Goal: Task Accomplishment & Management: Manage account settings

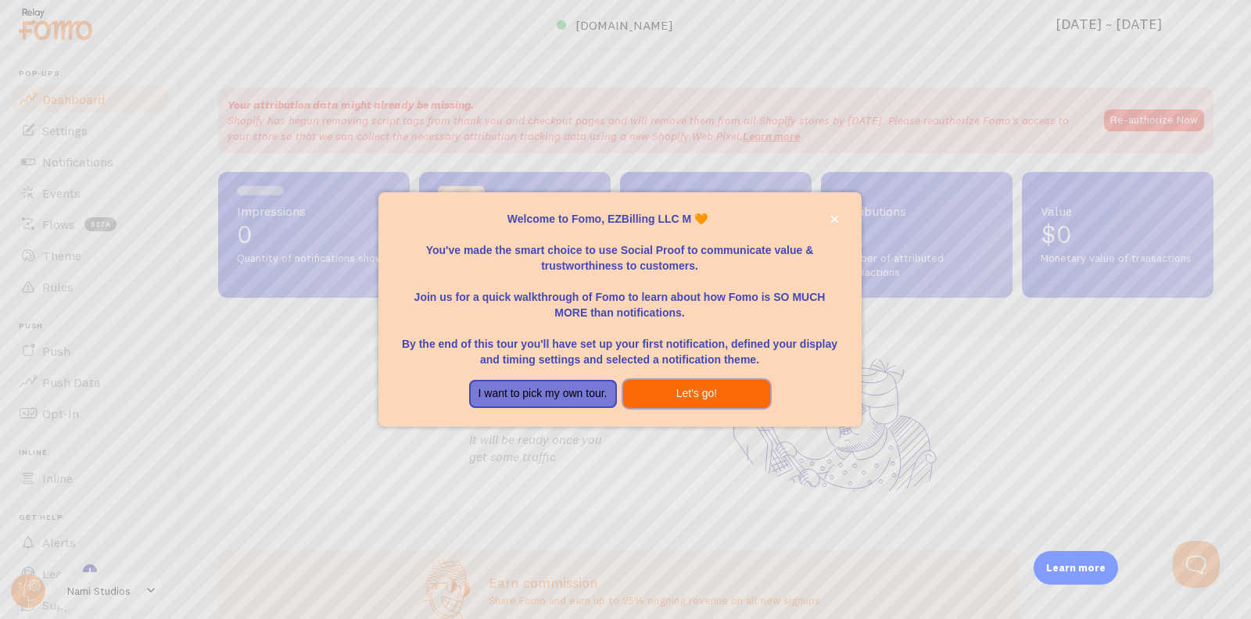
click at [644, 387] on button "Let's go!" at bounding box center [697, 394] width 148 height 28
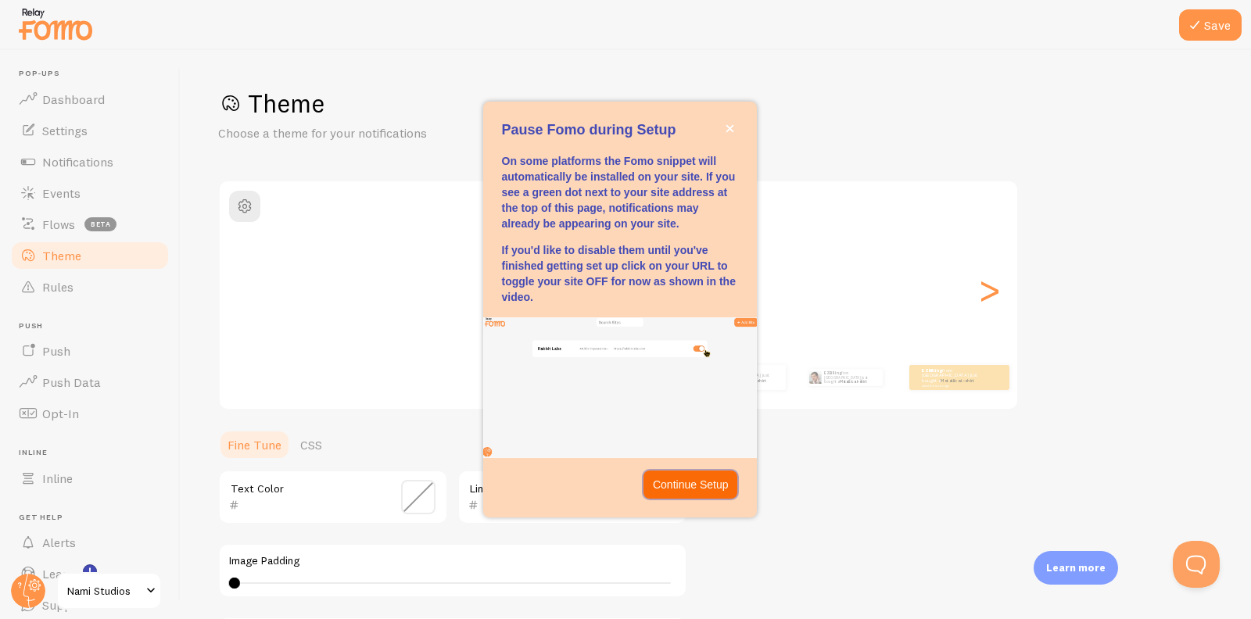
click at [699, 475] on button "Continue Setup" at bounding box center [691, 485] width 95 height 28
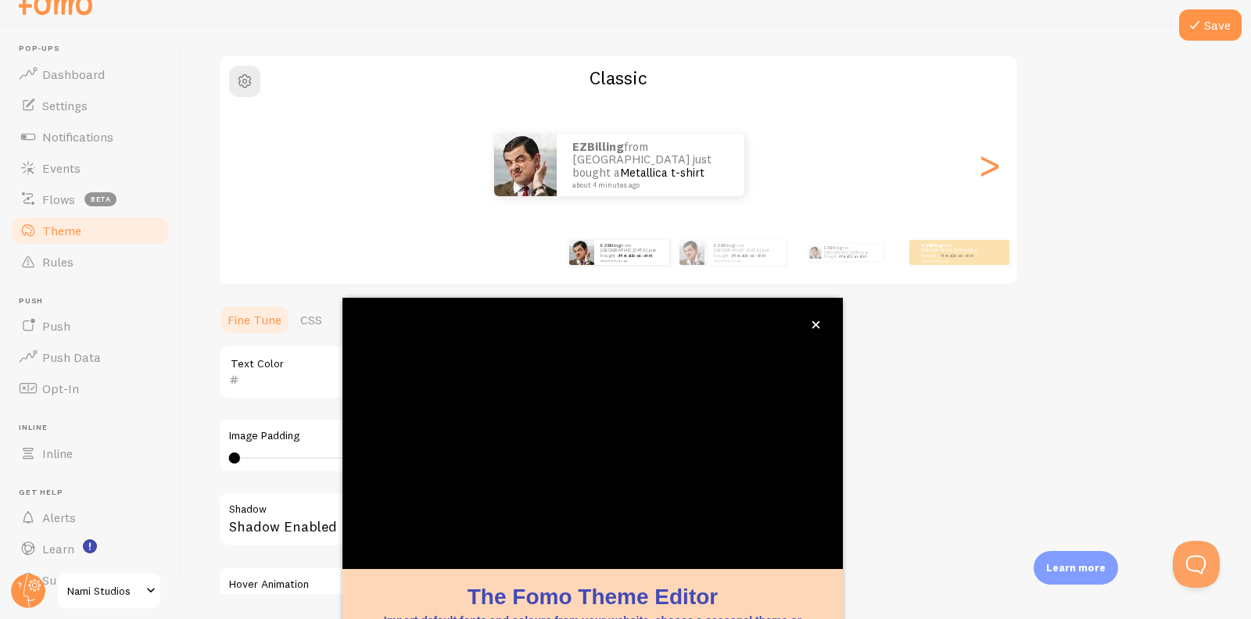
scroll to position [109, 0]
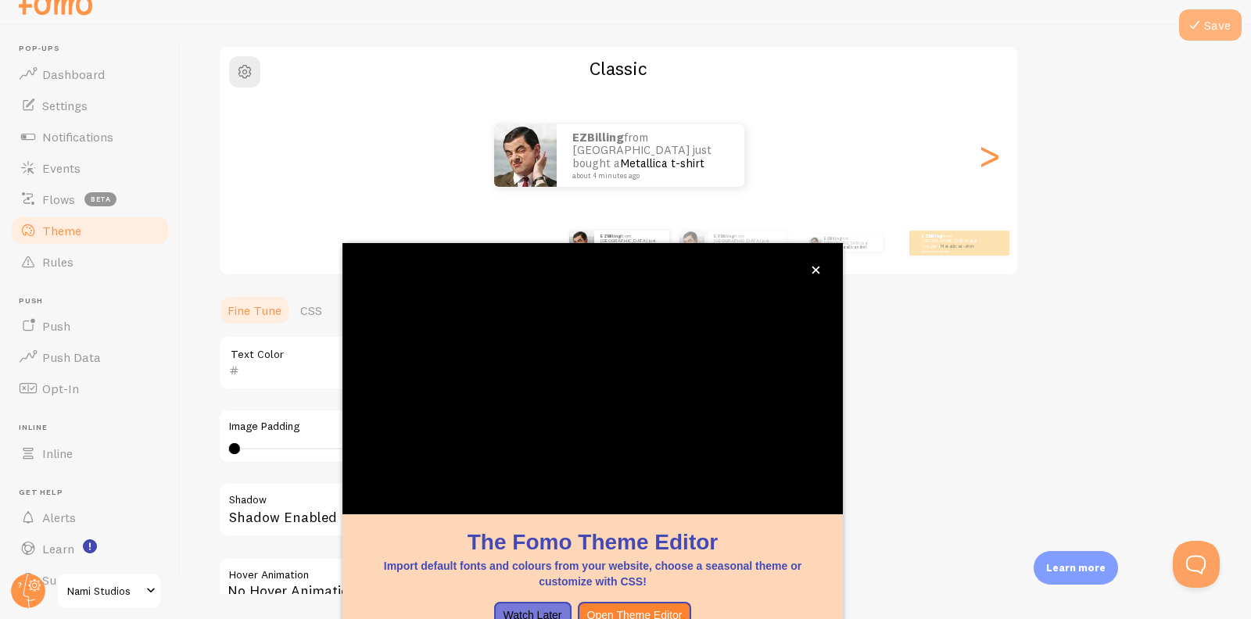
click at [1226, 30] on button "Save" at bounding box center [1210, 24] width 63 height 31
click at [819, 277] on button "close," at bounding box center [816, 270] width 16 height 16
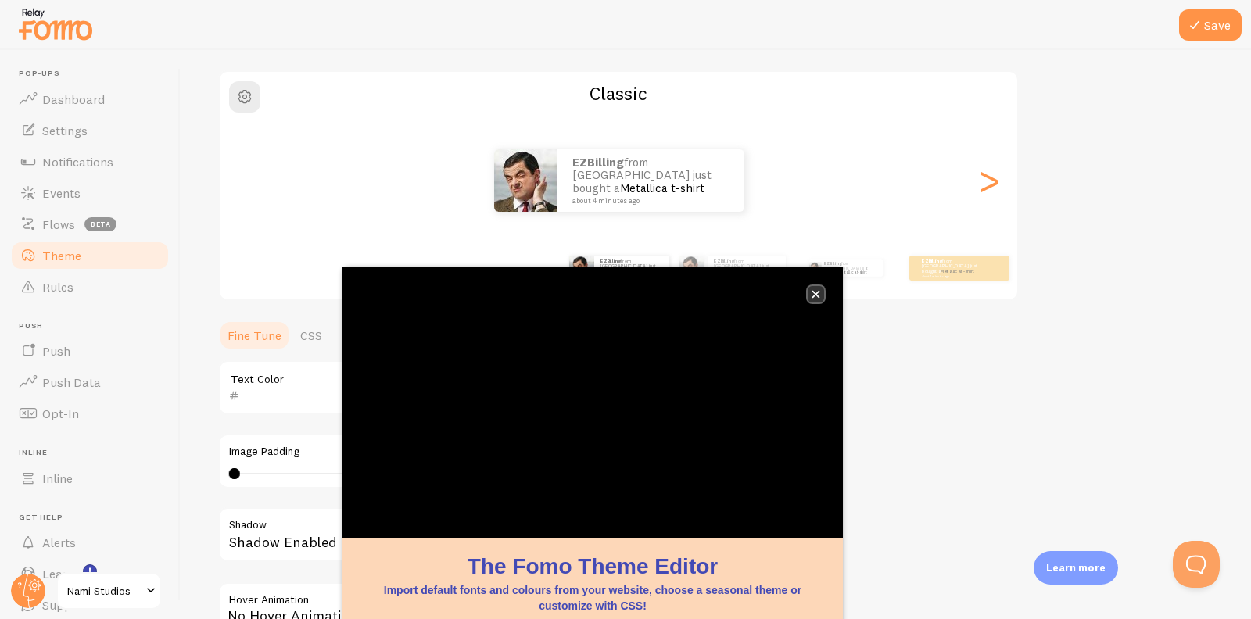
click at [817, 293] on icon "close," at bounding box center [816, 294] width 9 height 9
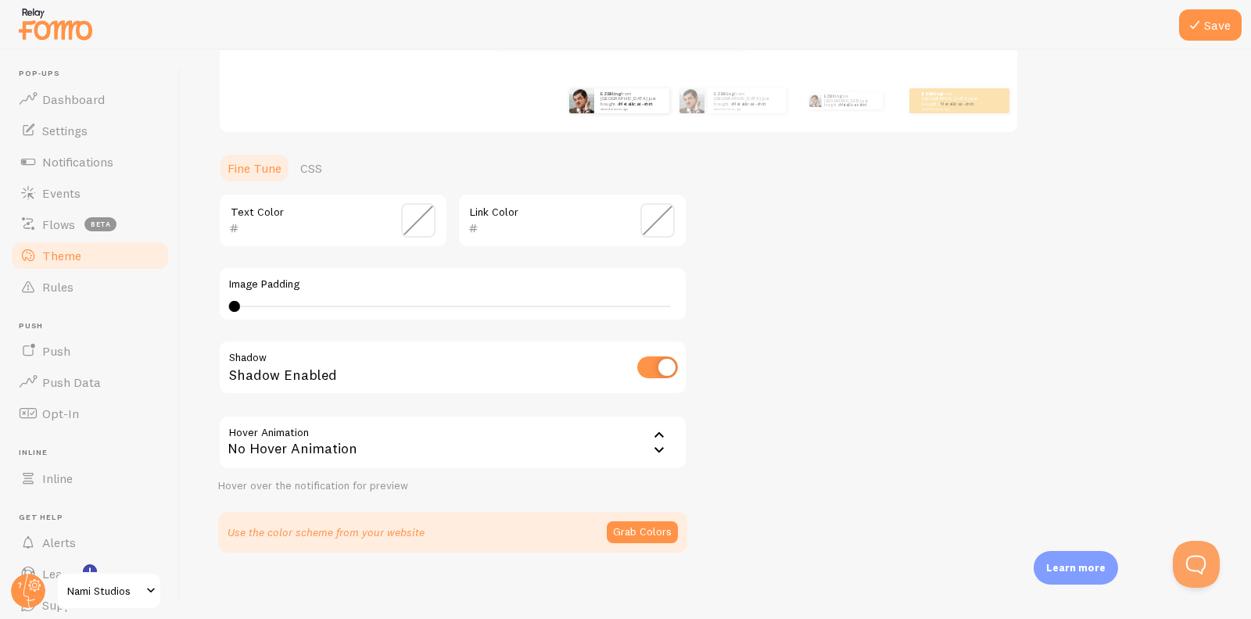
scroll to position [284, 0]
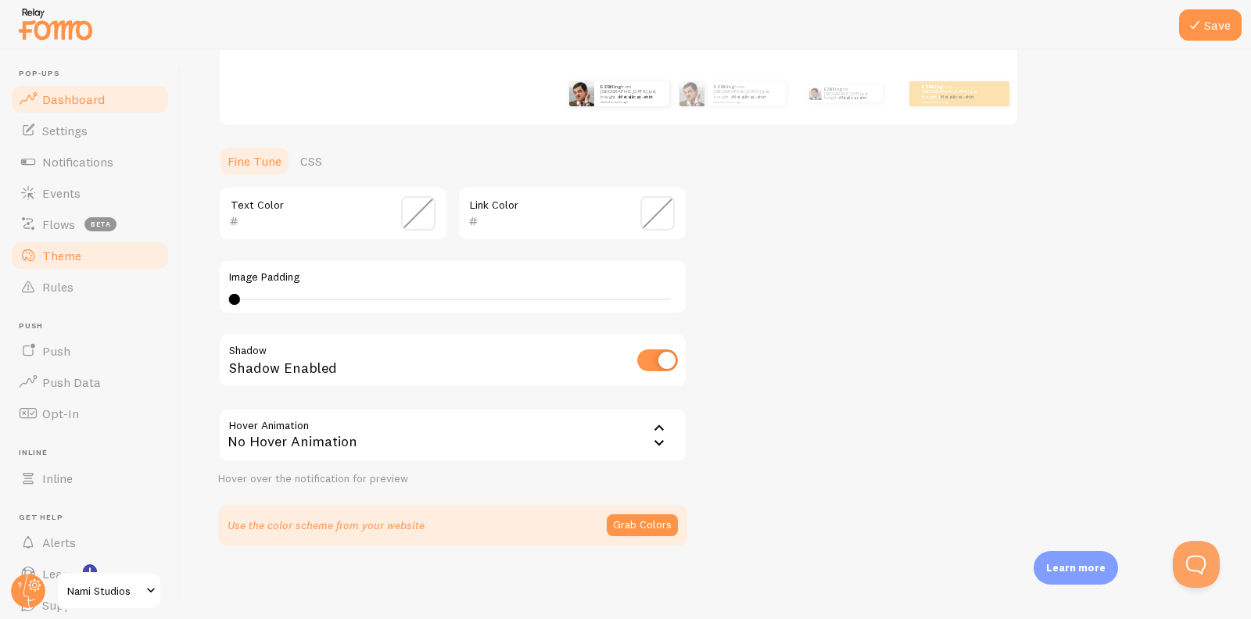
click at [101, 99] on span "Dashboard" at bounding box center [73, 99] width 63 height 16
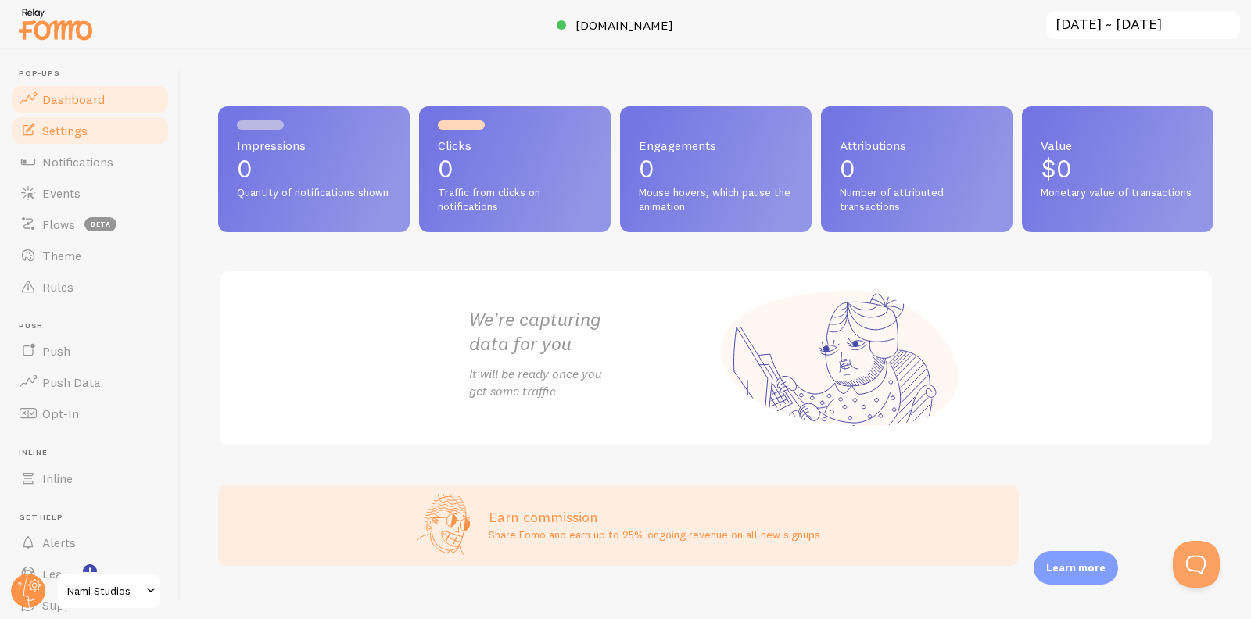
click at [97, 120] on link "Settings" at bounding box center [89, 130] width 161 height 31
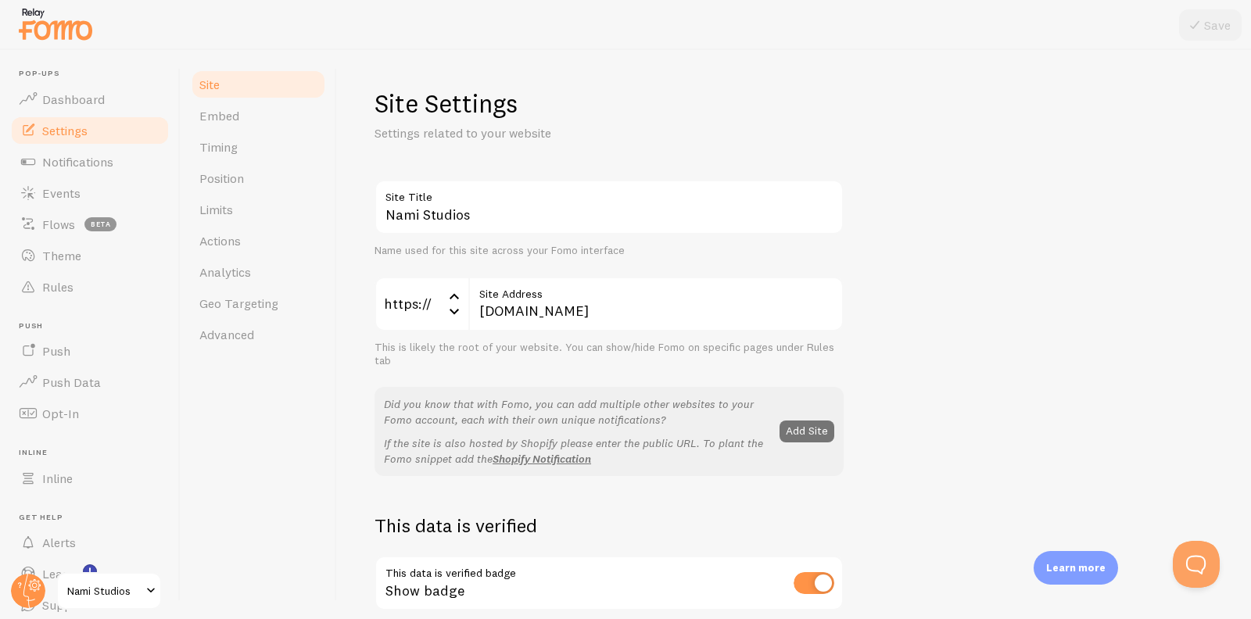
click at [96, 142] on link "Settings" at bounding box center [89, 130] width 161 height 31
click at [70, 228] on span "Flows" at bounding box center [58, 225] width 33 height 16
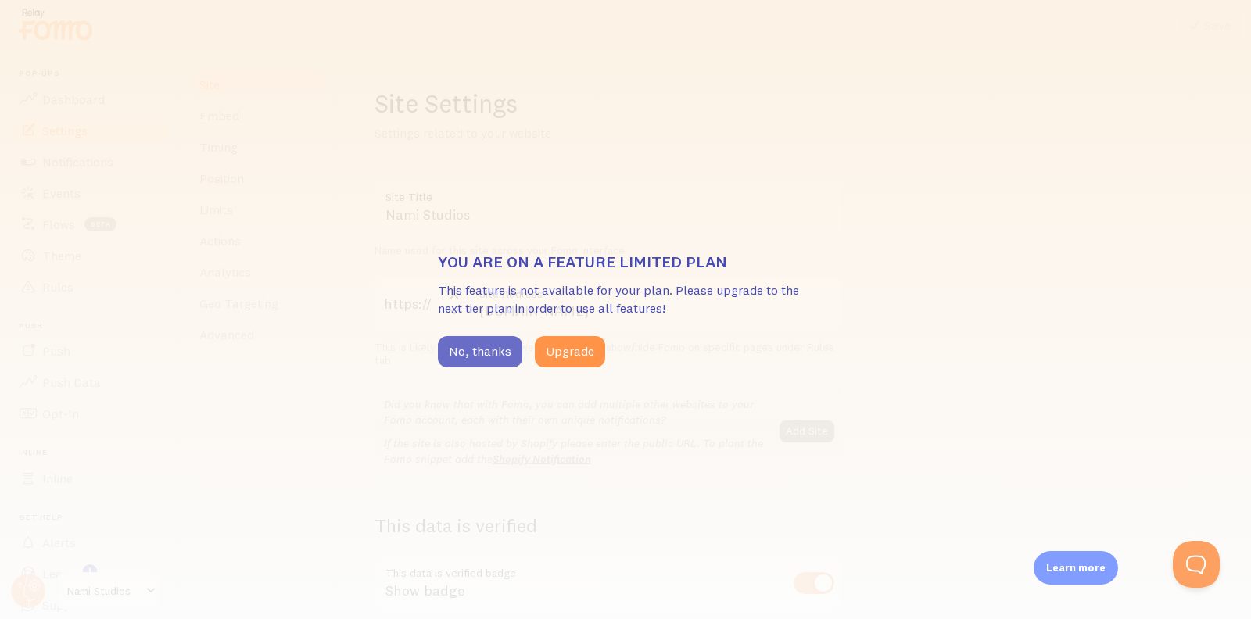
click at [493, 358] on button "No, thanks" at bounding box center [480, 351] width 84 height 31
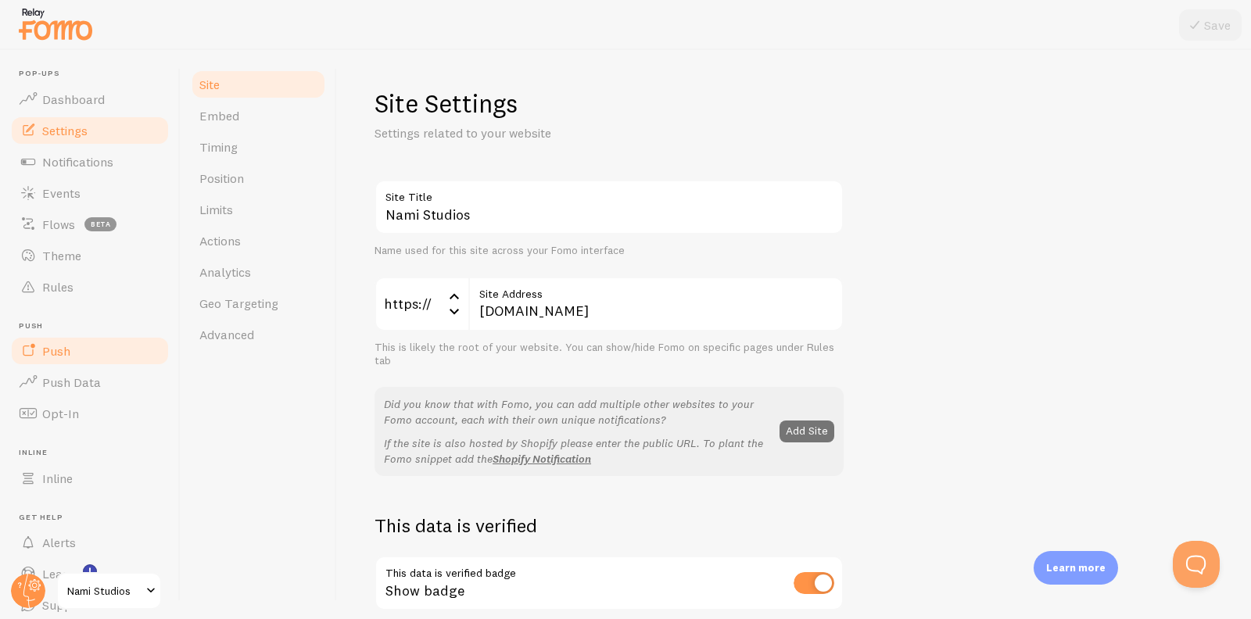
click at [94, 342] on link "Push" at bounding box center [89, 350] width 161 height 31
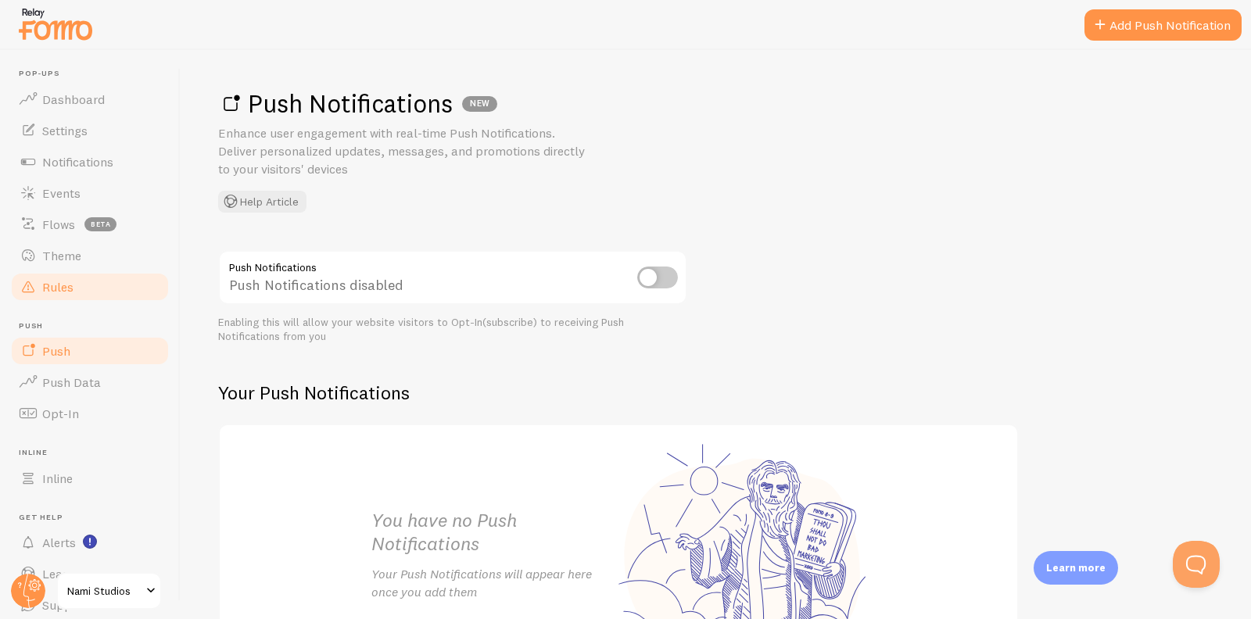
scroll to position [57, 0]
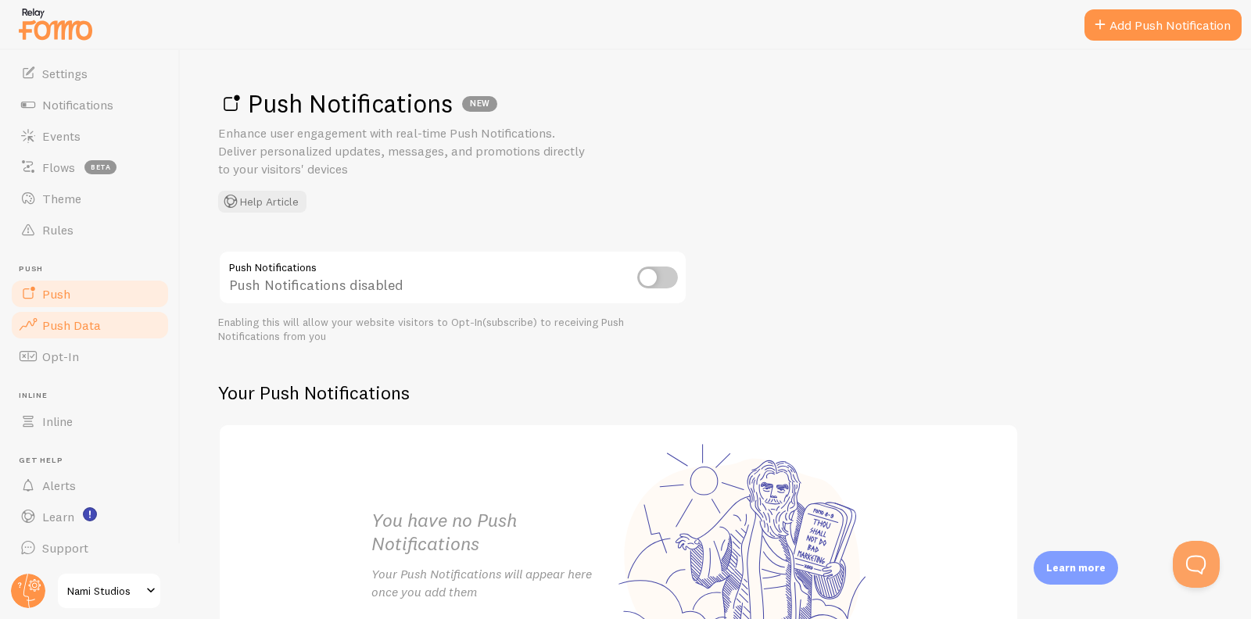
click at [113, 310] on link "Push Data" at bounding box center [89, 325] width 161 height 31
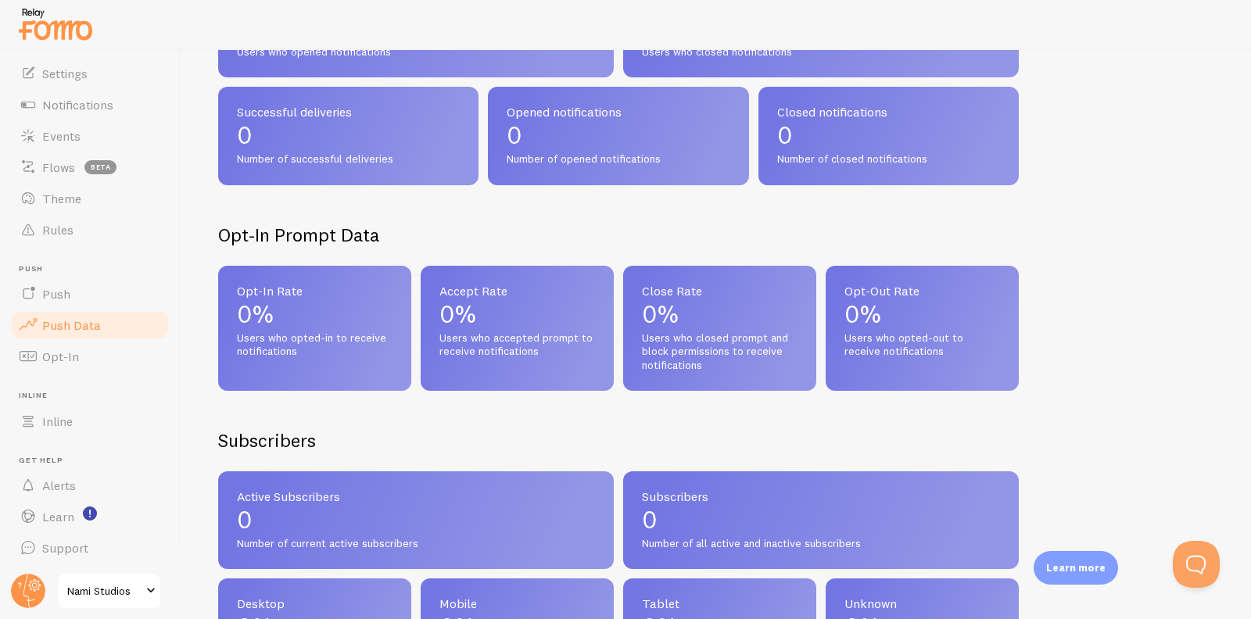
scroll to position [302, 0]
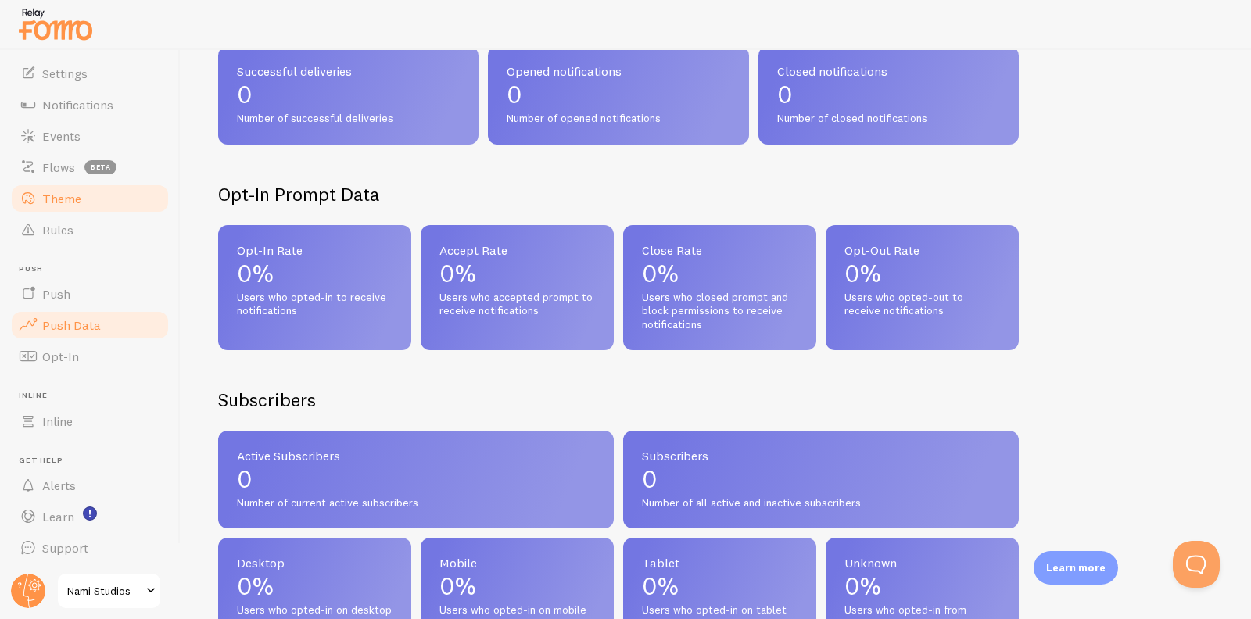
click at [104, 200] on link "Theme" at bounding box center [89, 198] width 161 height 31
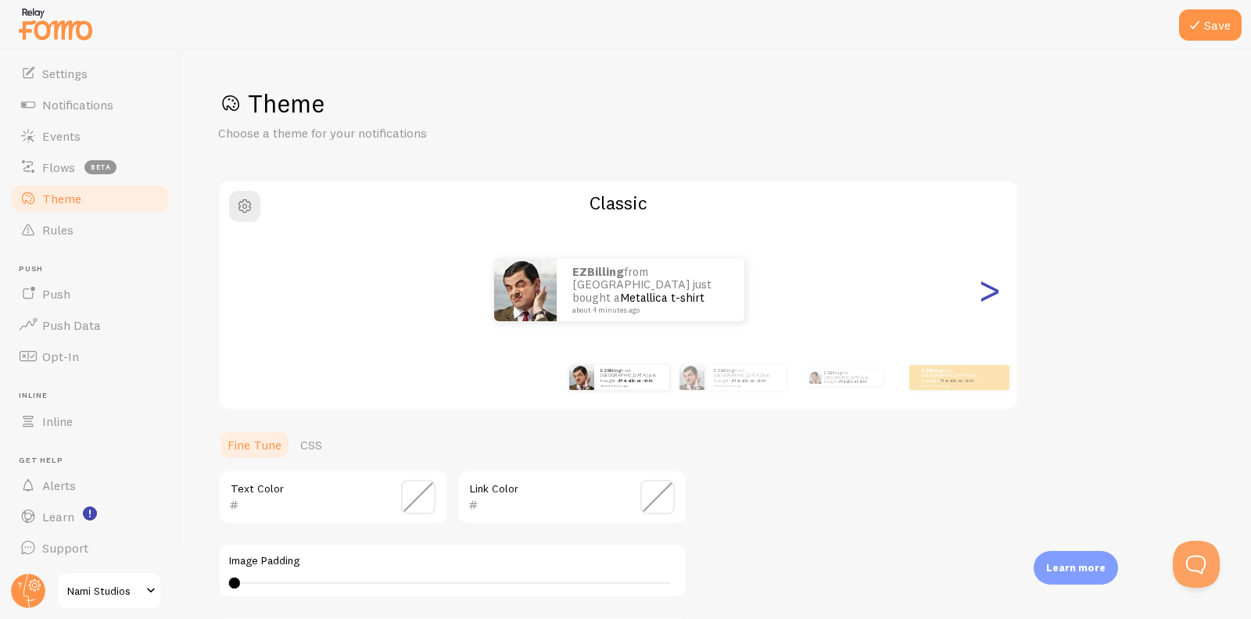
click at [996, 285] on div ">" at bounding box center [989, 290] width 19 height 113
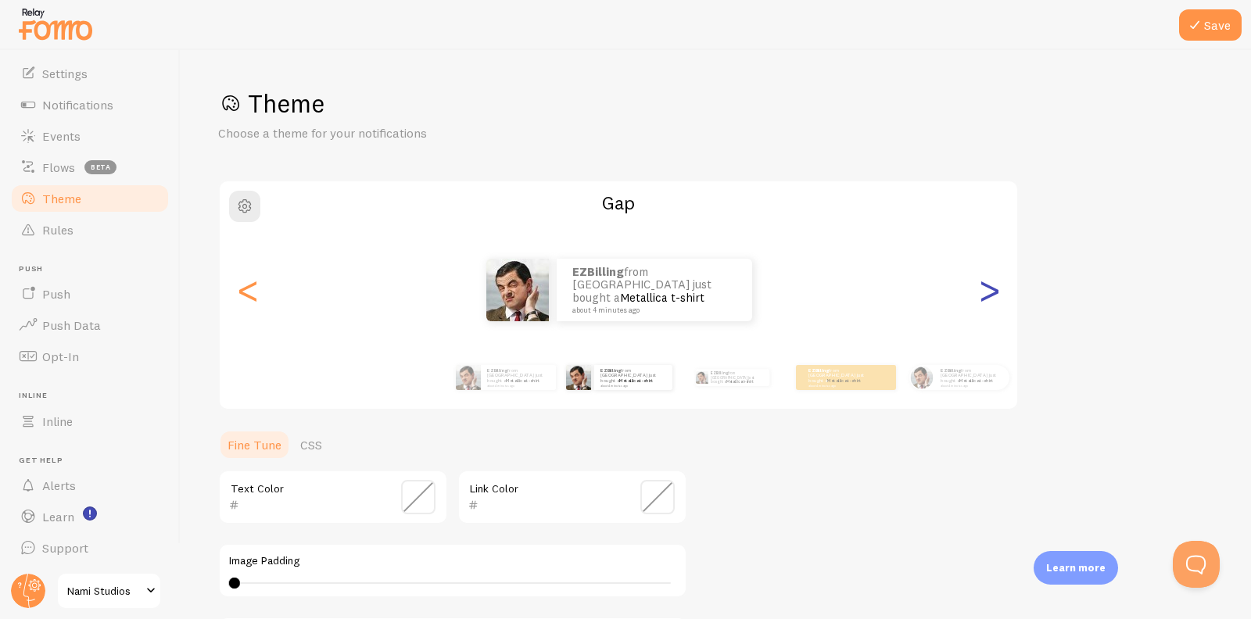
click at [996, 285] on div ">" at bounding box center [989, 290] width 19 height 113
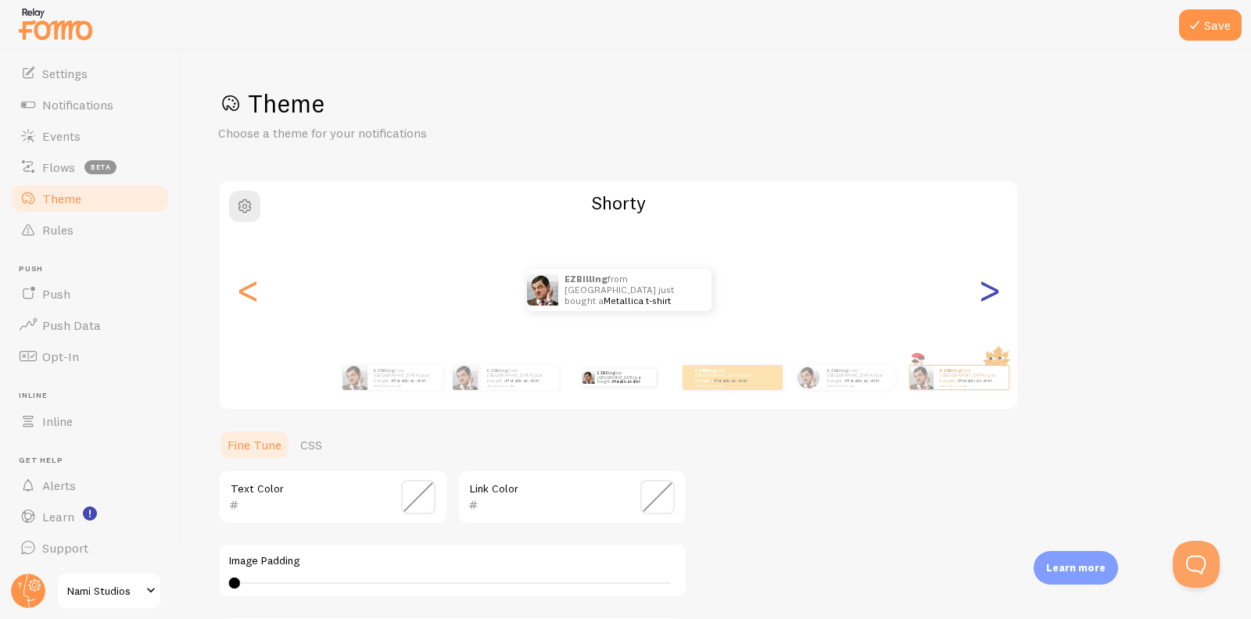
click at [996, 285] on div ">" at bounding box center [989, 290] width 19 height 113
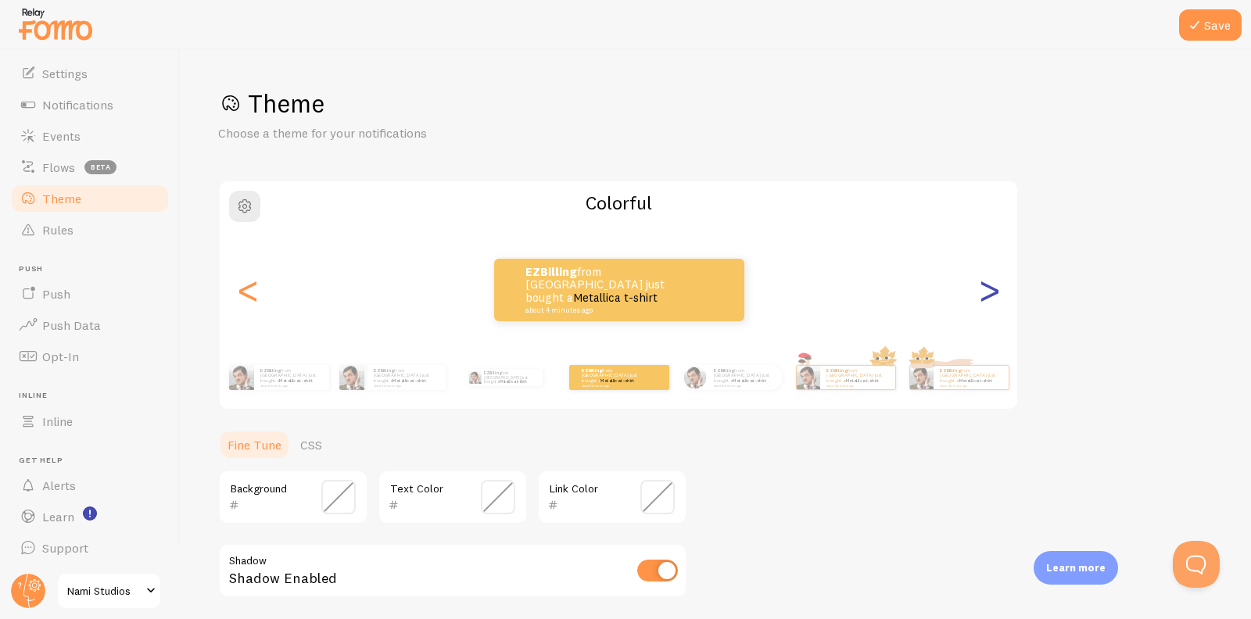
click at [996, 285] on div ">" at bounding box center [989, 290] width 19 height 113
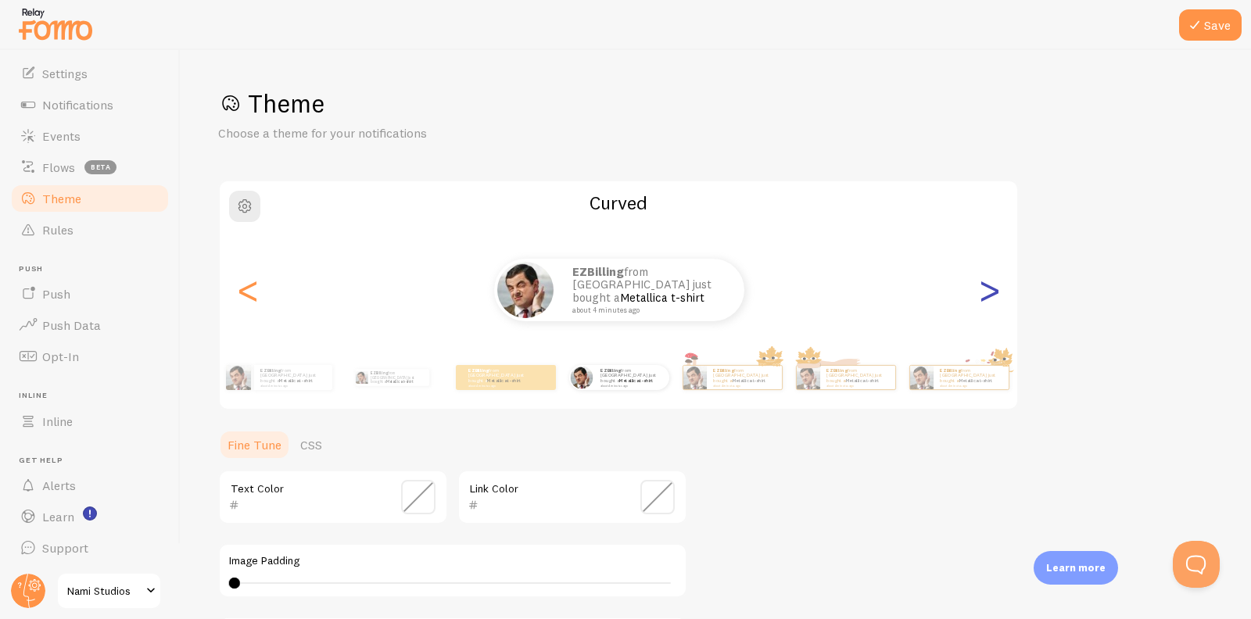
click at [996, 285] on div ">" at bounding box center [989, 290] width 19 height 113
type input "0"
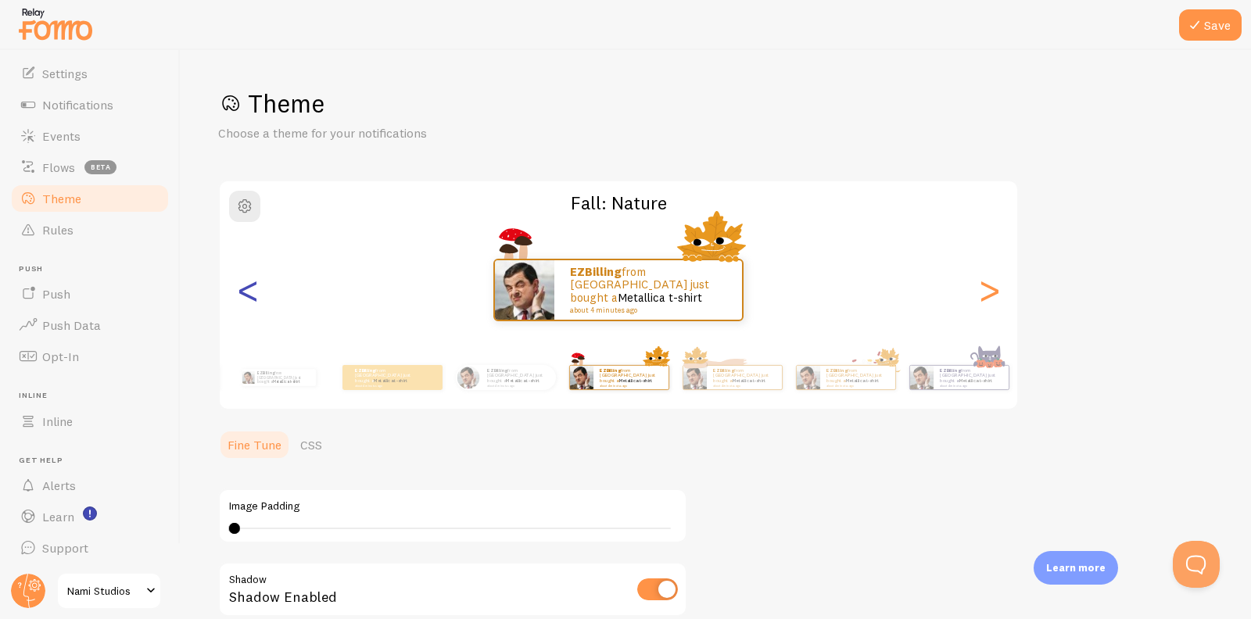
click at [253, 295] on div "<" at bounding box center [248, 290] width 19 height 113
click at [250, 293] on div "<" at bounding box center [248, 290] width 19 height 113
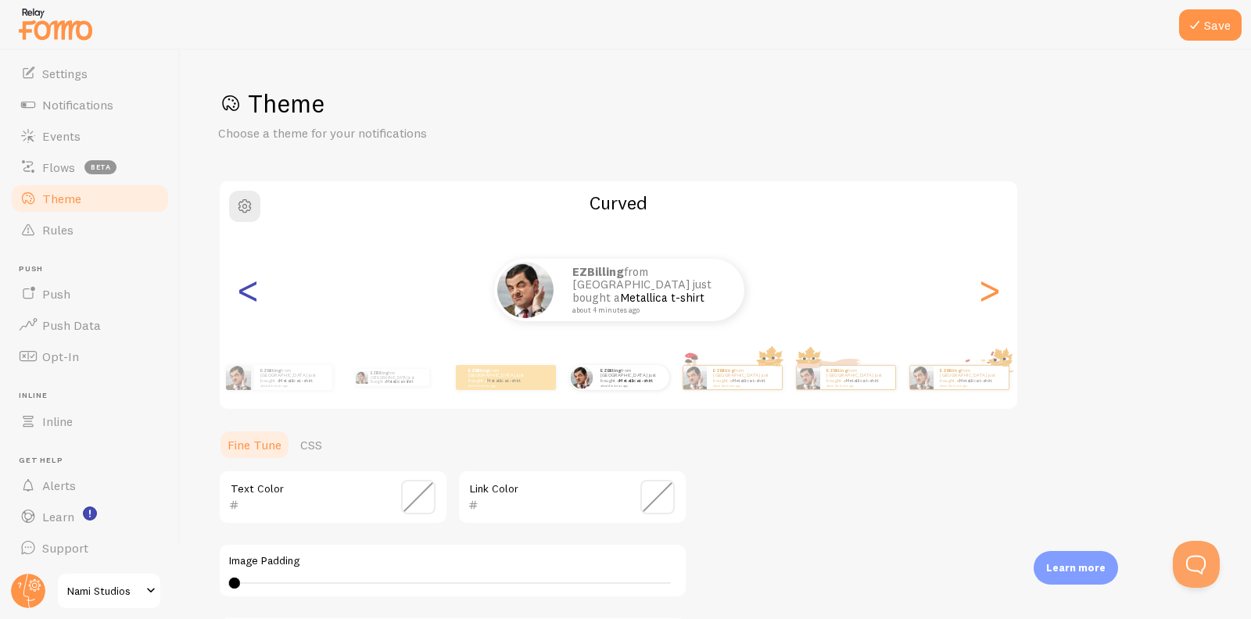
click at [250, 293] on div "<" at bounding box center [248, 290] width 19 height 113
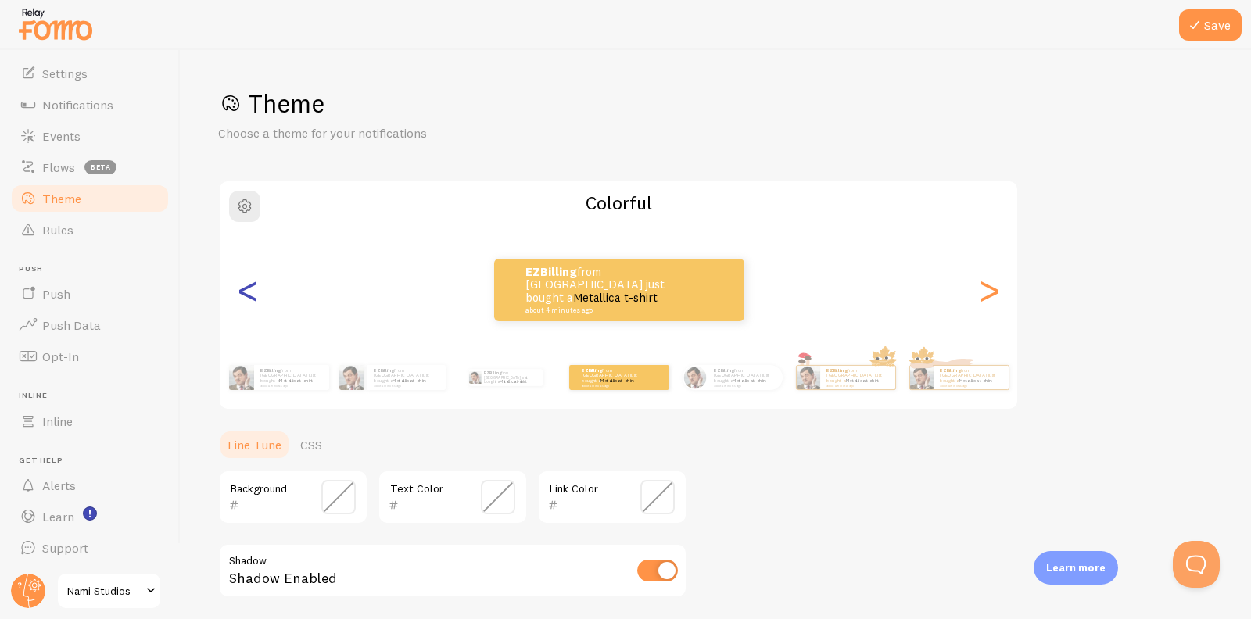
click at [250, 293] on div "<" at bounding box center [248, 290] width 19 height 113
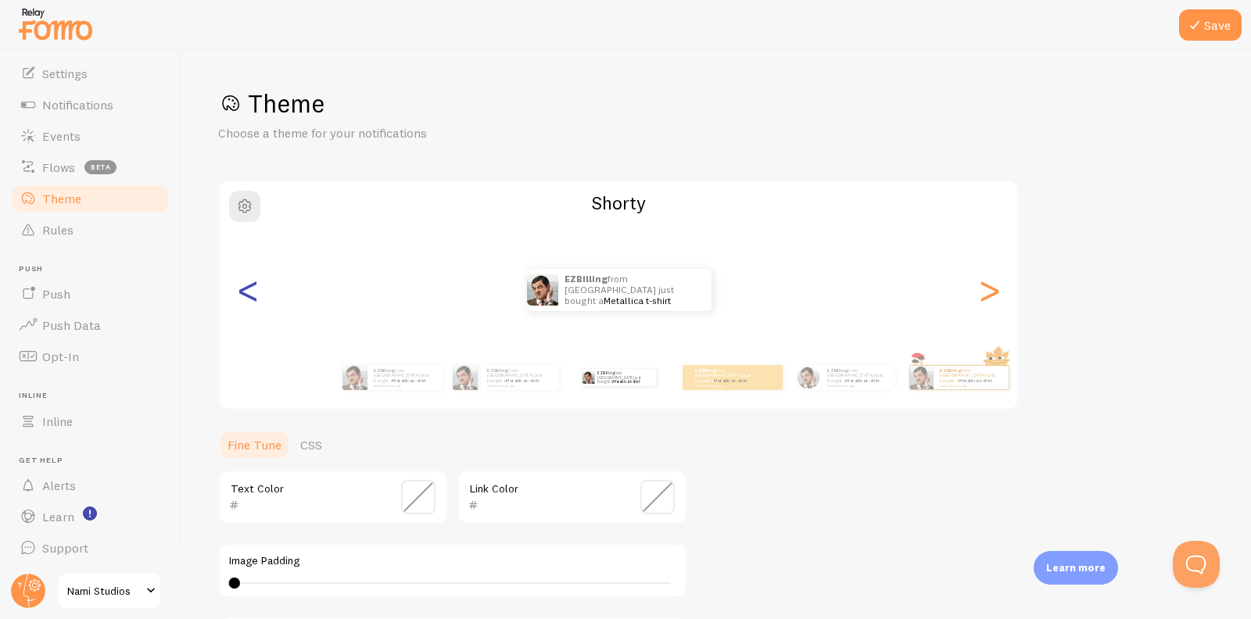
click at [250, 293] on div "<" at bounding box center [248, 290] width 19 height 113
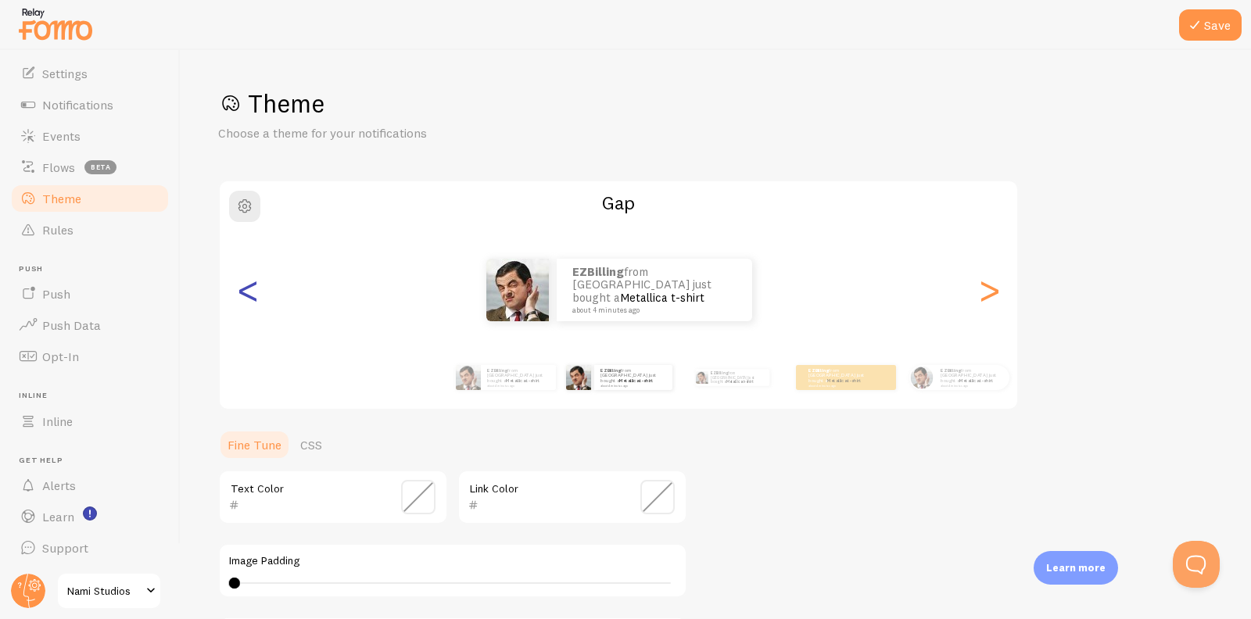
click at [250, 293] on div "<" at bounding box center [248, 290] width 19 height 113
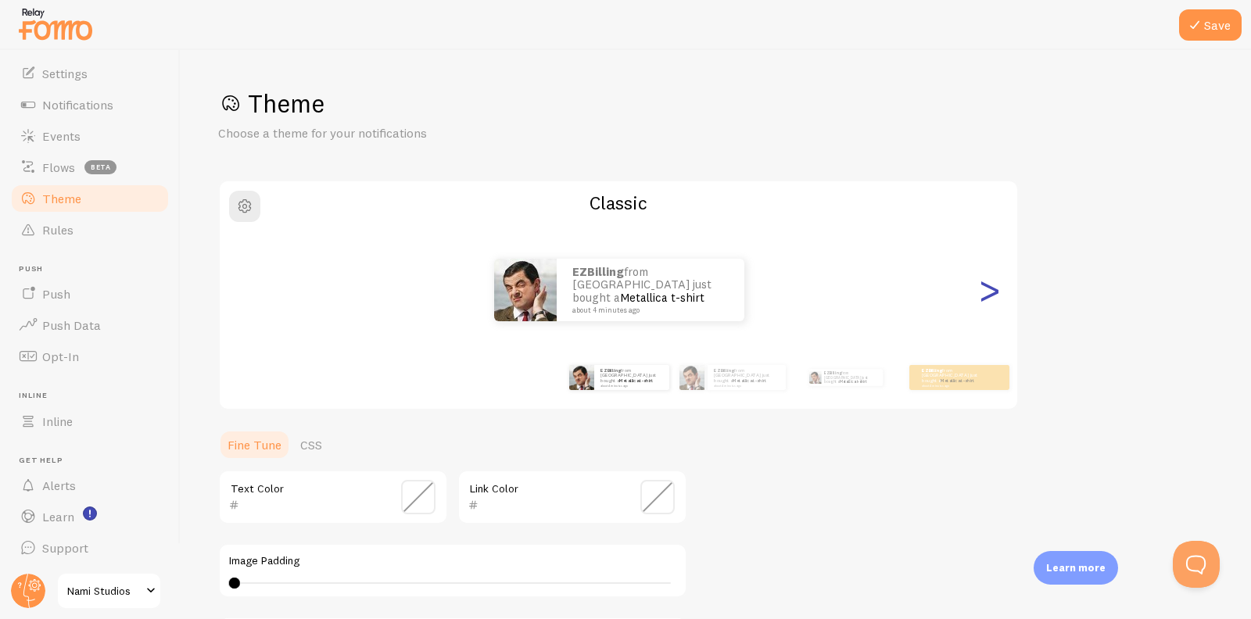
click at [998, 303] on div ">" at bounding box center [989, 290] width 19 height 113
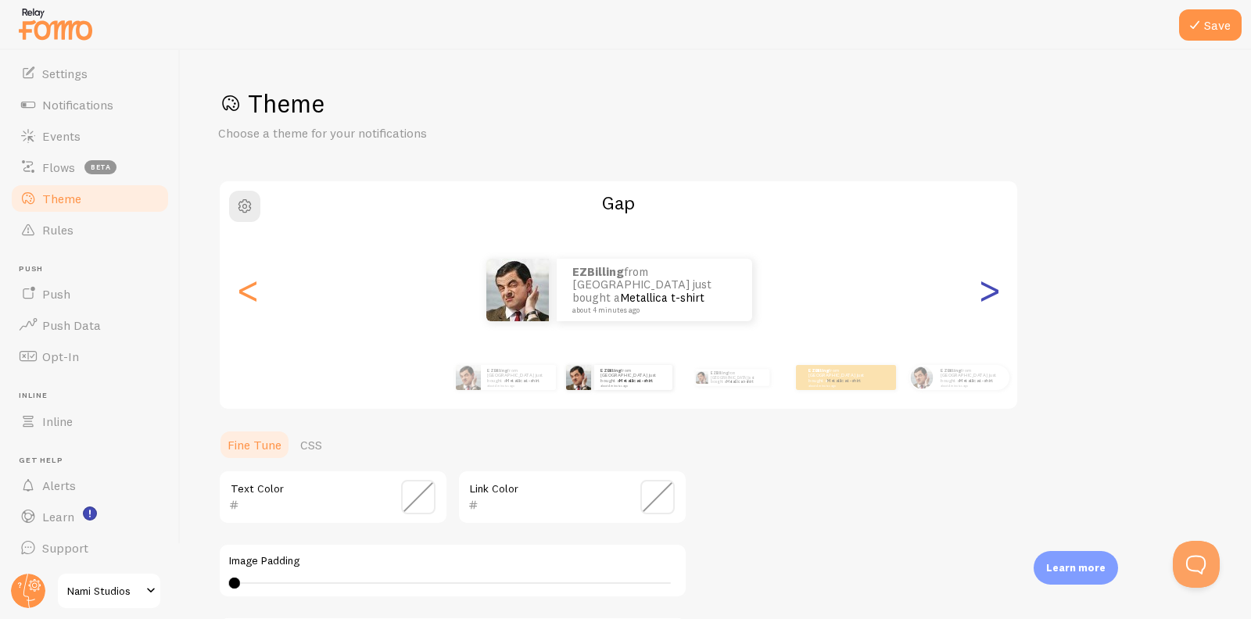
click at [998, 303] on div ">" at bounding box center [989, 290] width 19 height 113
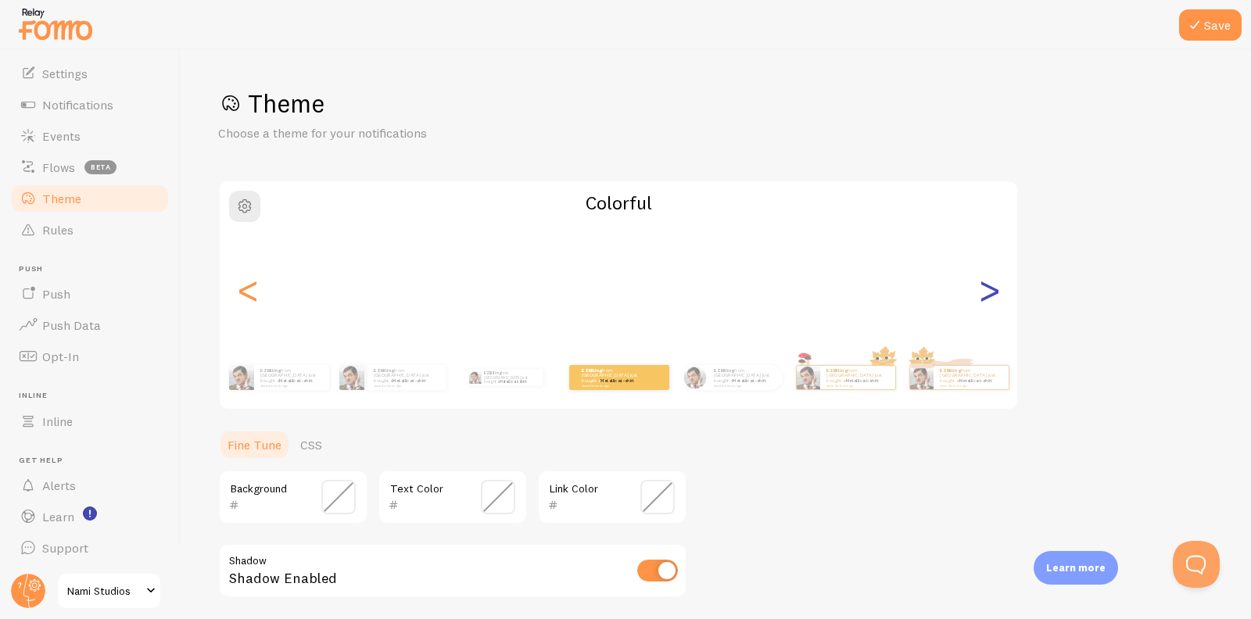
click at [998, 303] on div ">" at bounding box center [989, 290] width 19 height 113
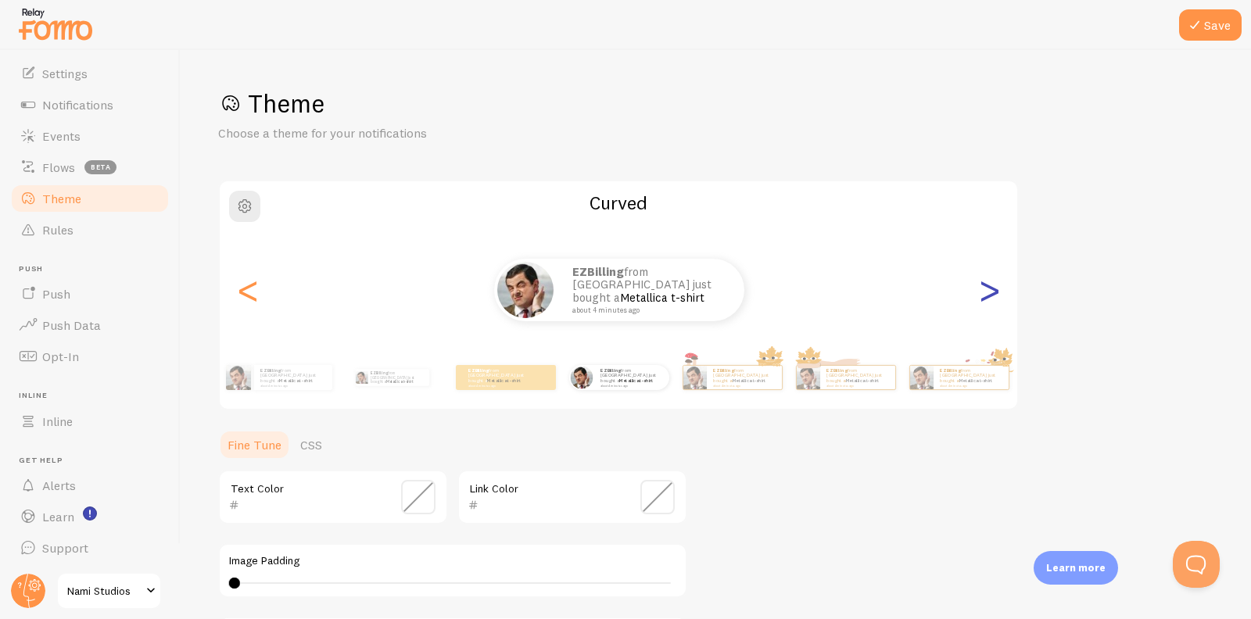
click at [998, 303] on div ">" at bounding box center [989, 290] width 19 height 113
type input "0"
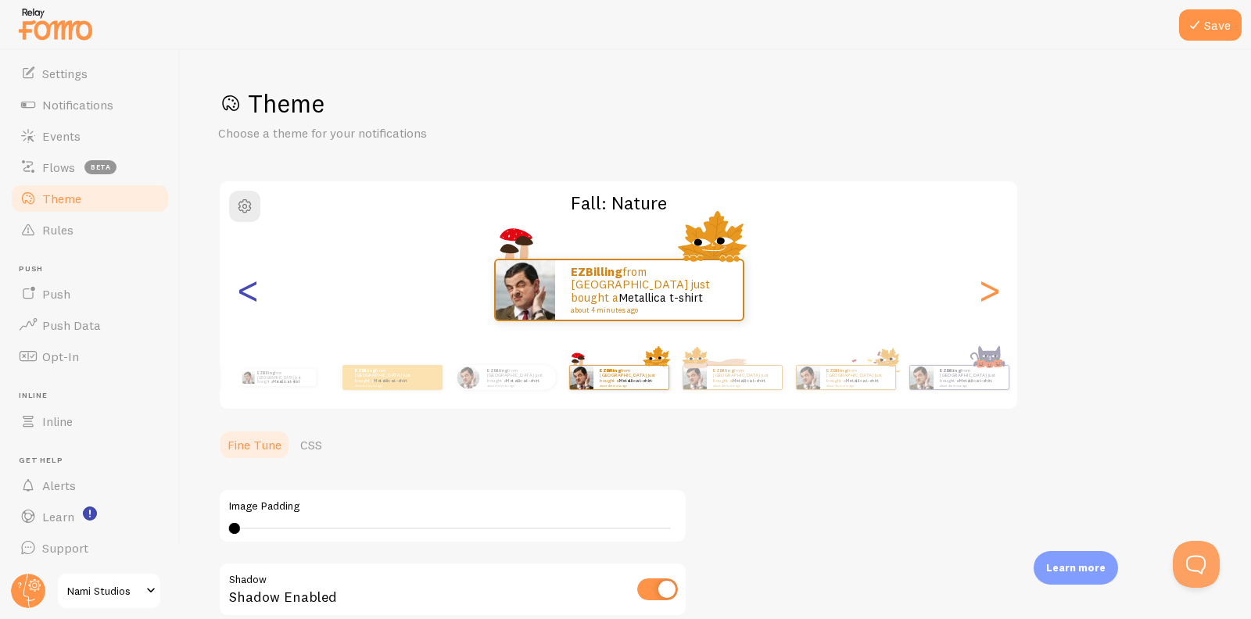
click at [249, 285] on div "<" at bounding box center [248, 290] width 19 height 113
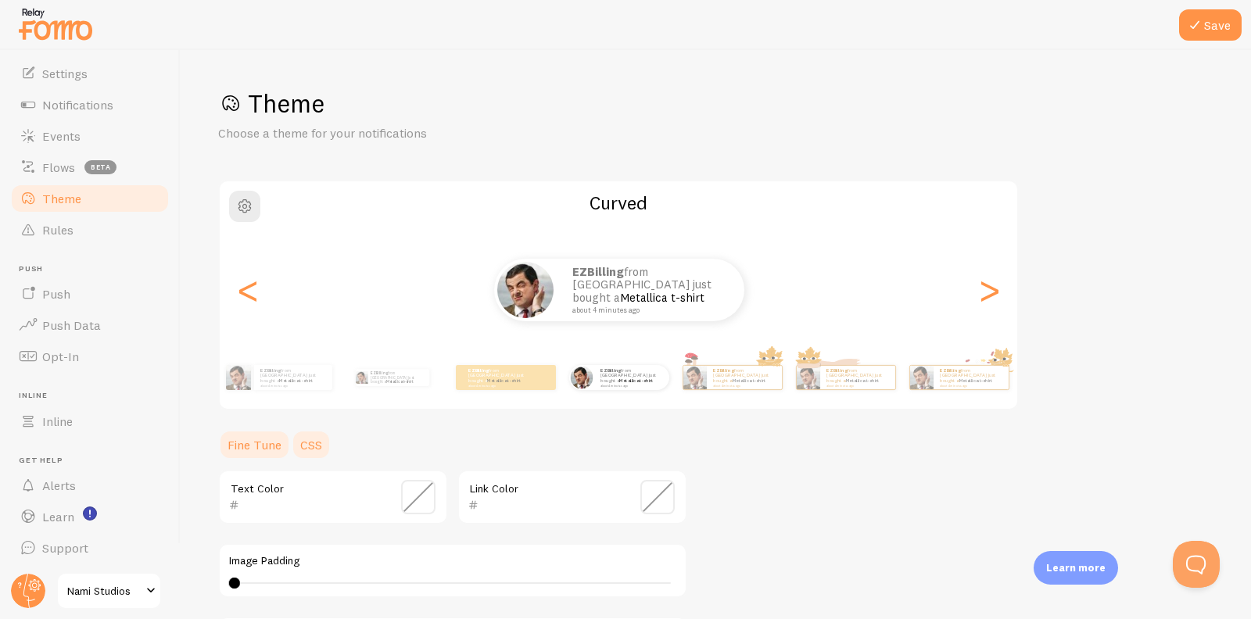
click at [314, 449] on link "CSS" at bounding box center [311, 444] width 41 height 31
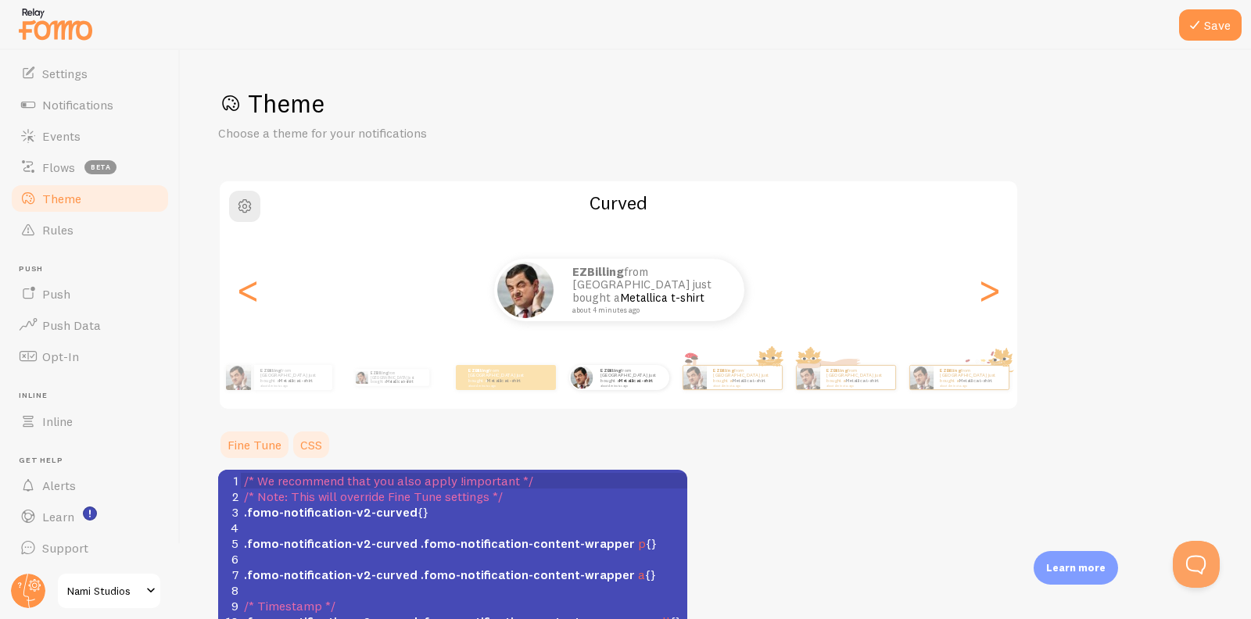
click at [260, 447] on link "Fine Tune" at bounding box center [254, 444] width 73 height 31
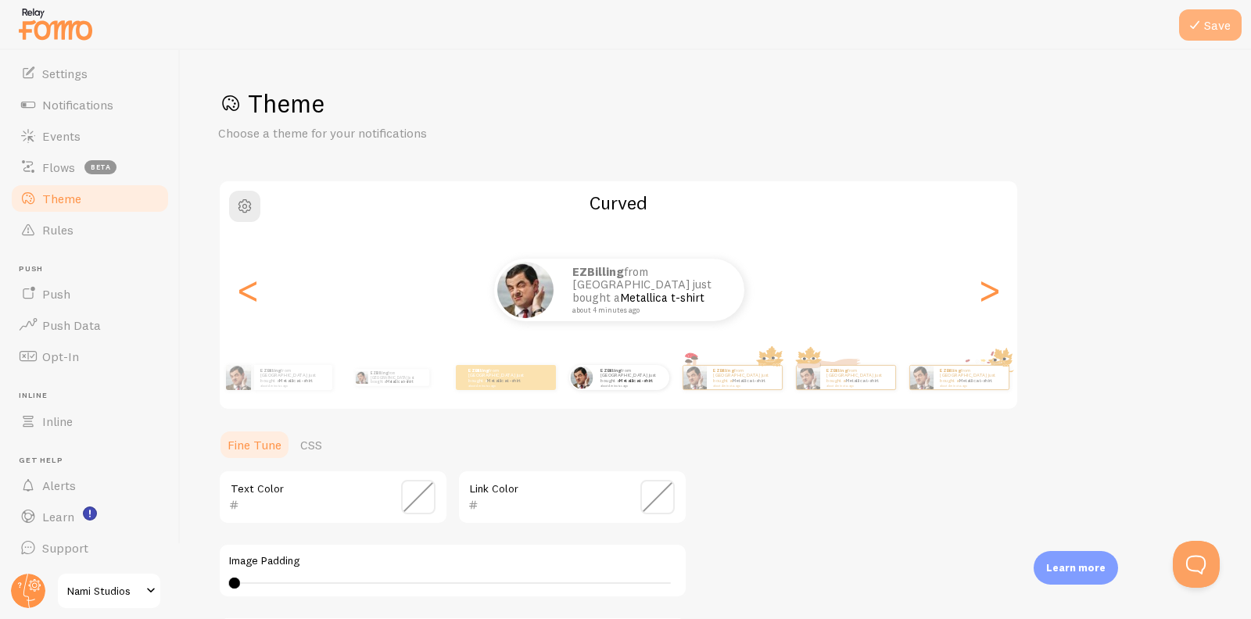
click at [1223, 33] on button "Save" at bounding box center [1210, 24] width 63 height 31
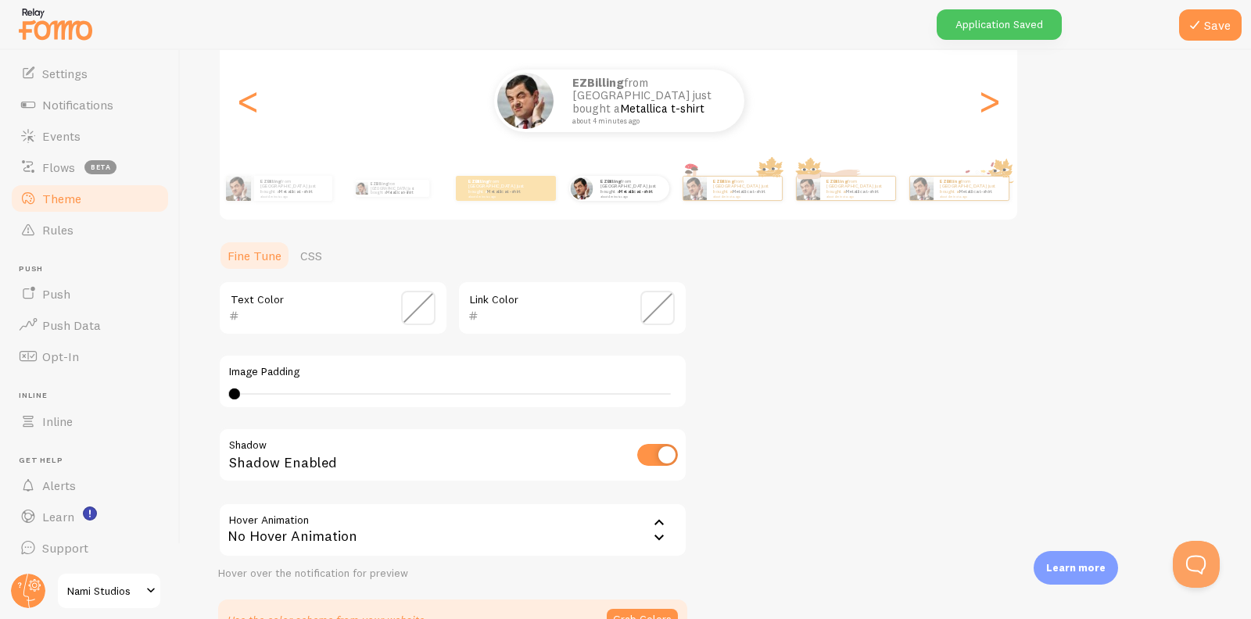
scroll to position [191, 0]
click at [664, 444] on input "checkbox" at bounding box center [657, 454] width 41 height 22
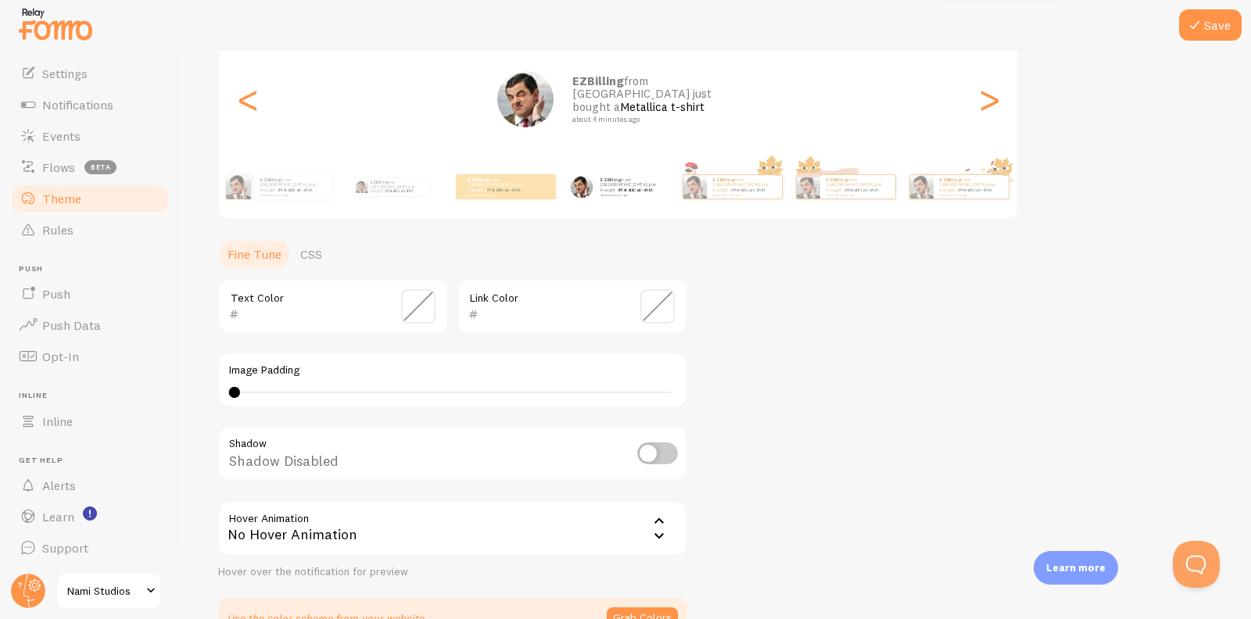
click at [664, 444] on input "checkbox" at bounding box center [657, 454] width 41 height 22
checkbox input "true"
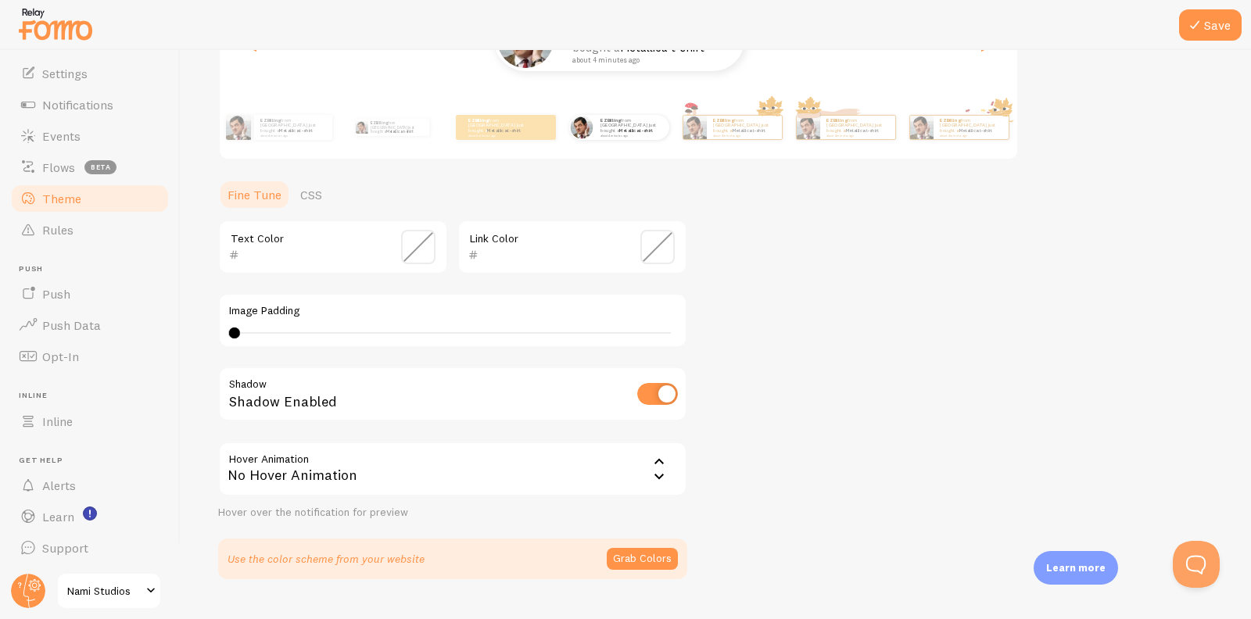
scroll to position [284, 0]
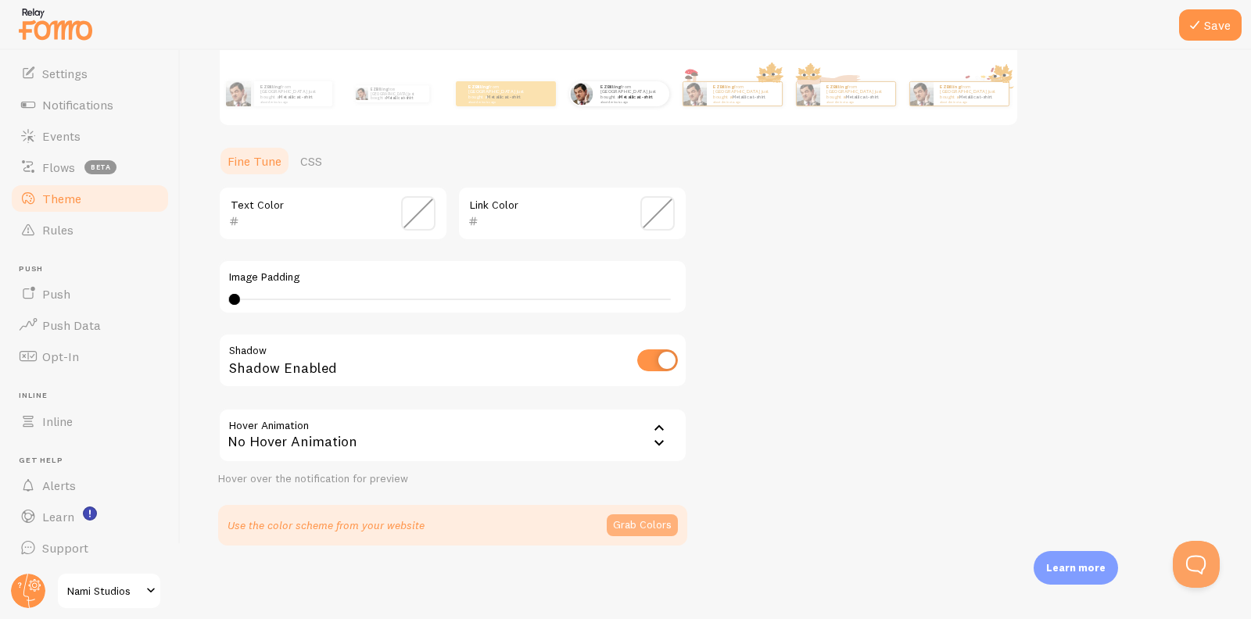
click at [657, 521] on button "Grab Colors" at bounding box center [642, 526] width 71 height 22
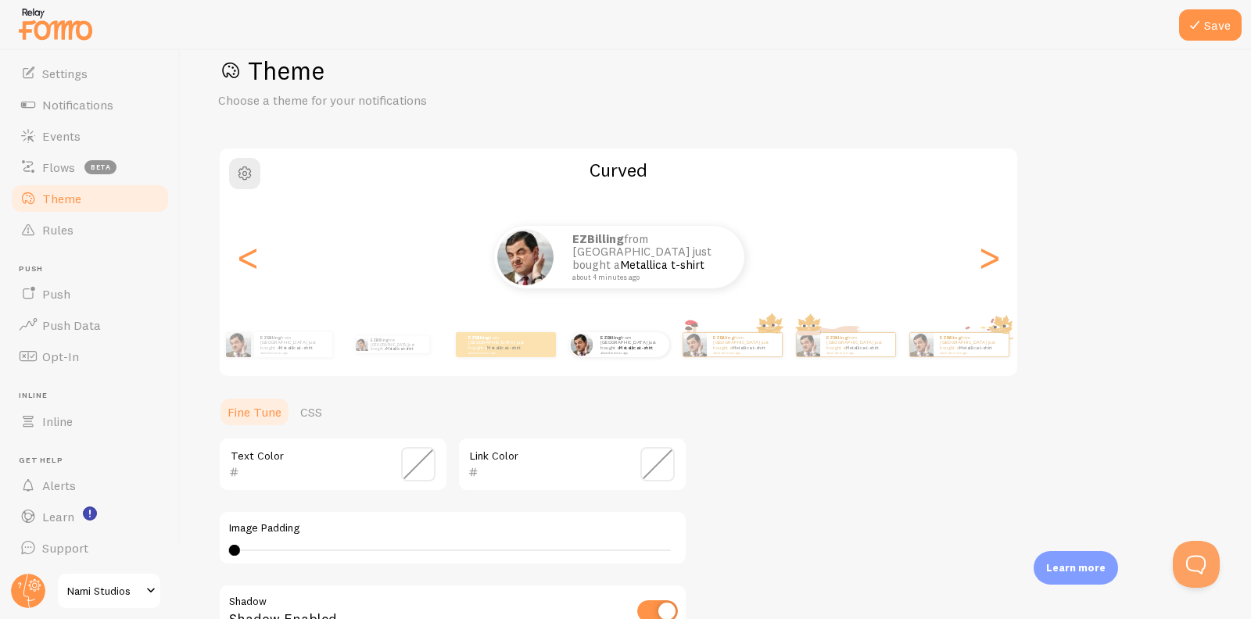
scroll to position [34, 0]
click at [630, 350] on small "about 4 minutes ago" at bounding box center [631, 351] width 61 height 3
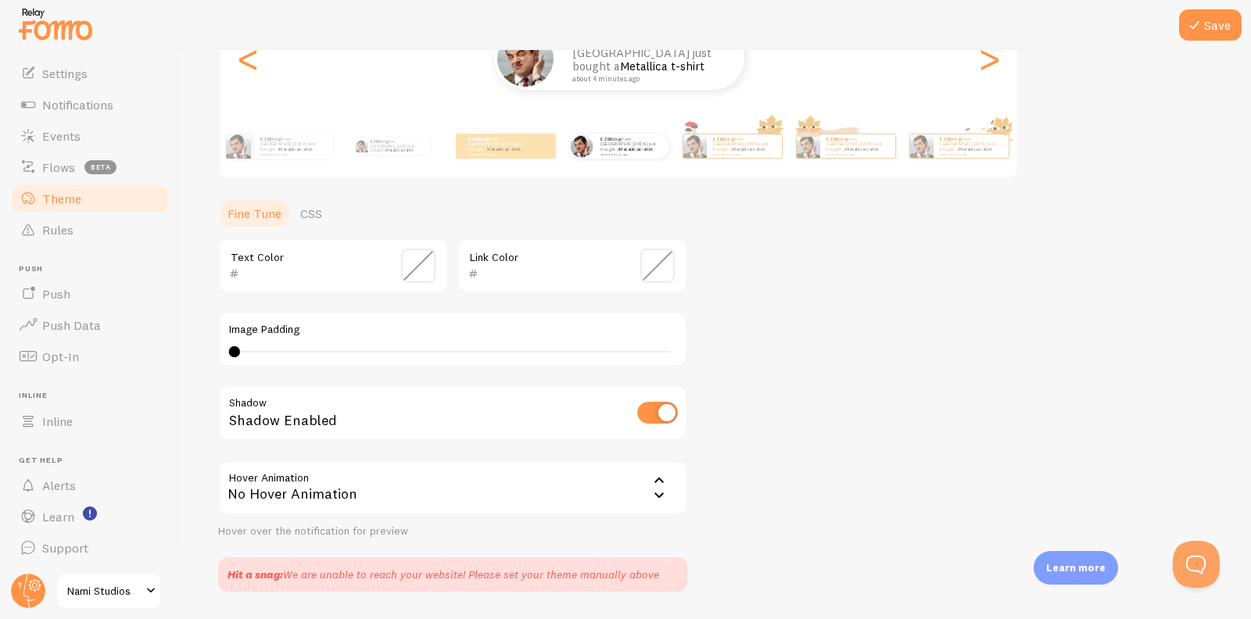
scroll to position [278, 0]
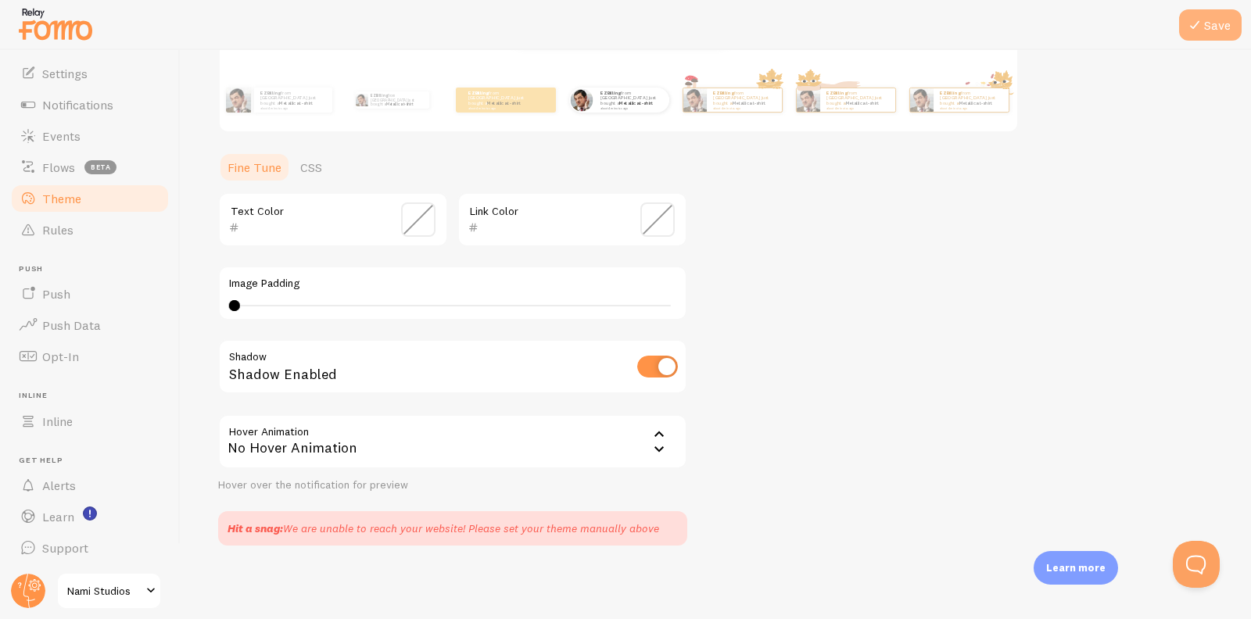
click at [1198, 34] on icon at bounding box center [1195, 25] width 19 height 19
click at [1201, 19] on icon at bounding box center [1195, 25] width 19 height 19
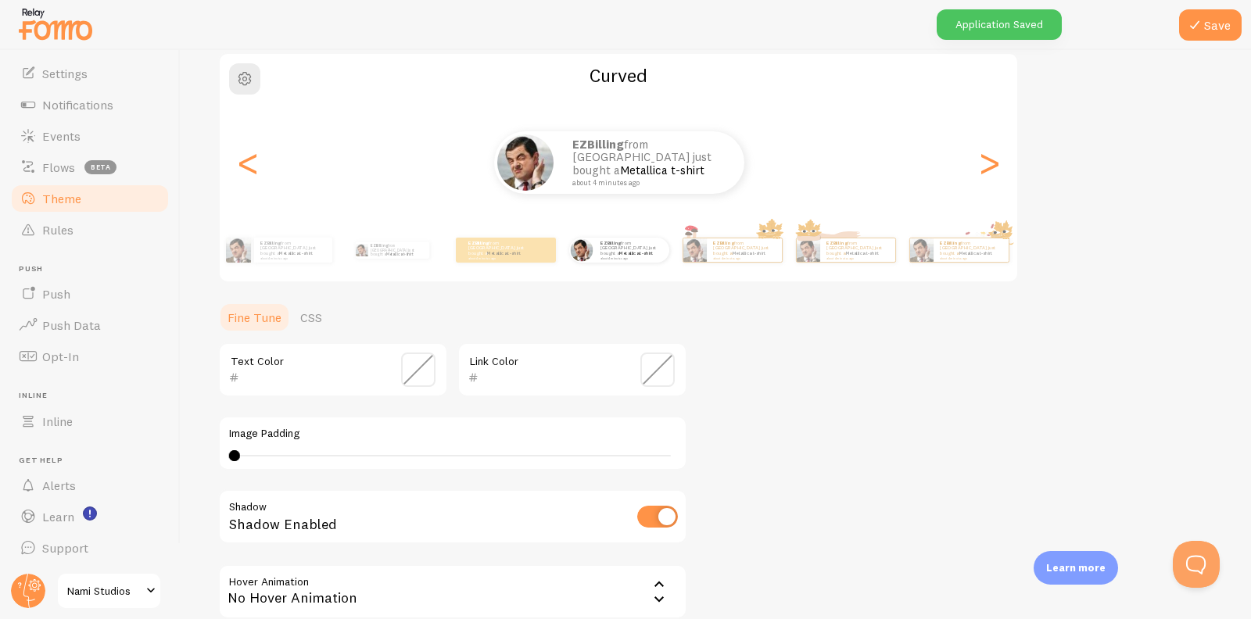
scroll to position [0, 0]
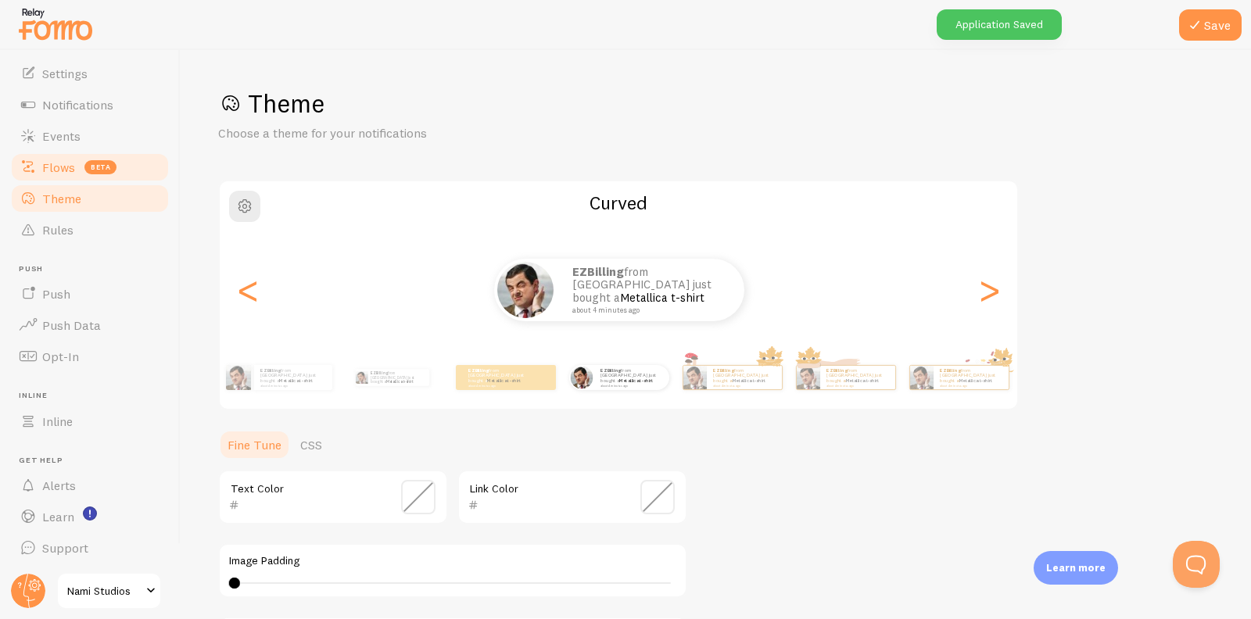
click at [74, 176] on link "Flows beta" at bounding box center [89, 167] width 161 height 31
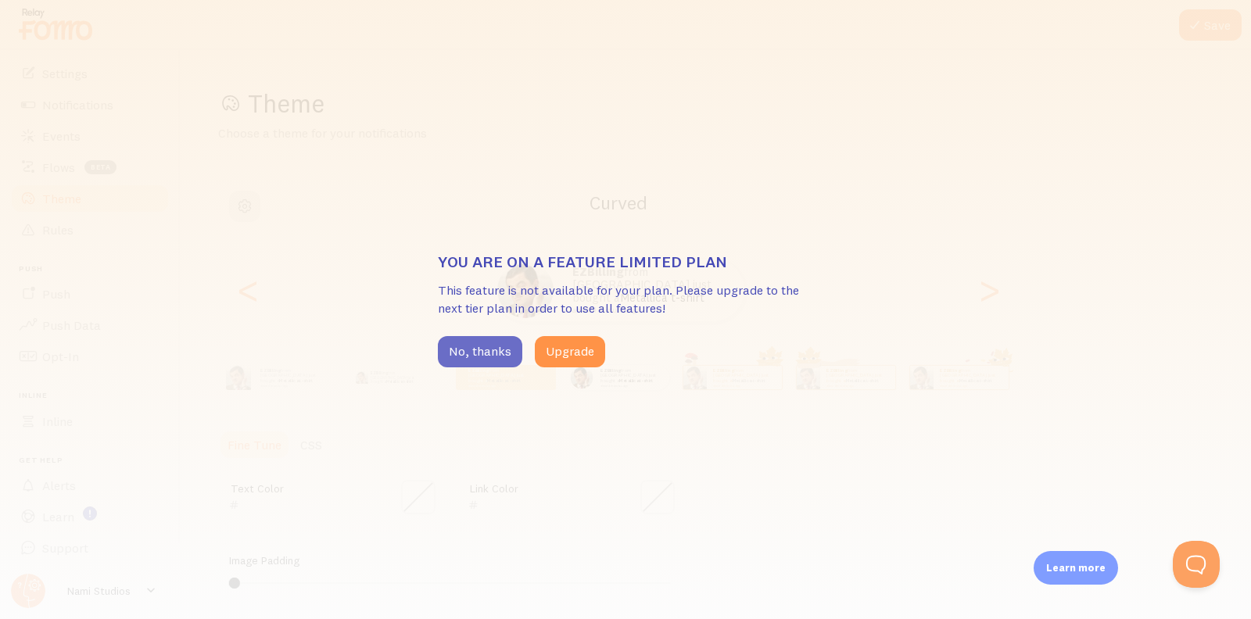
click at [473, 352] on button "No, thanks" at bounding box center [480, 351] width 84 height 31
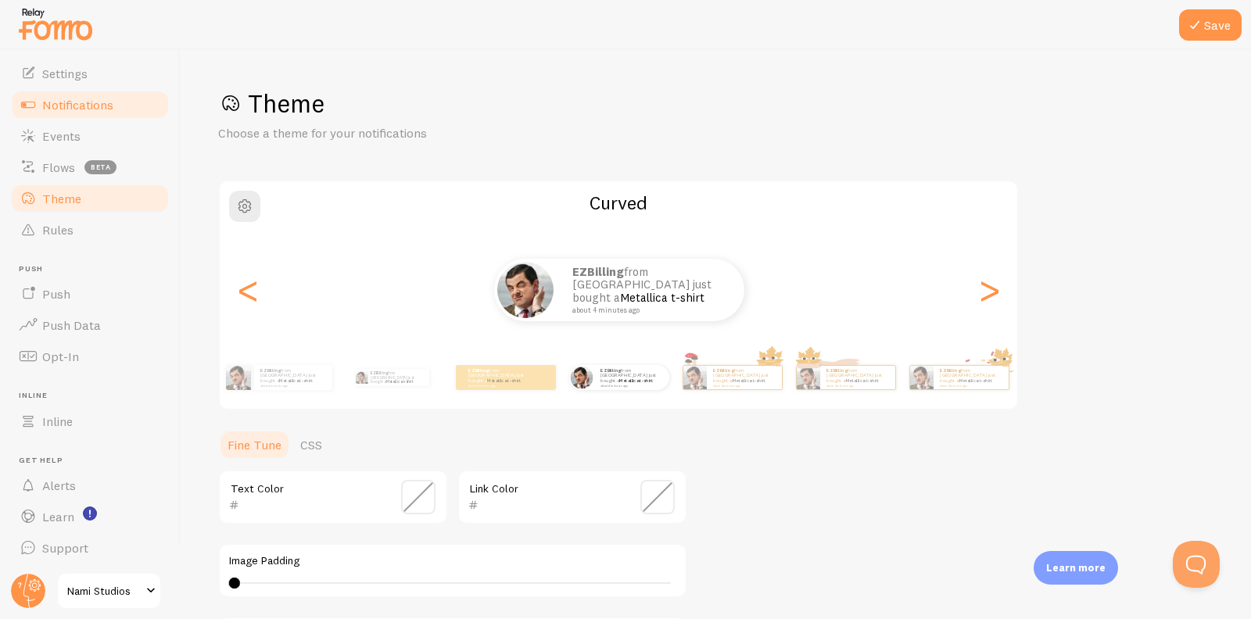
click at [92, 109] on span "Notifications" at bounding box center [77, 105] width 71 height 16
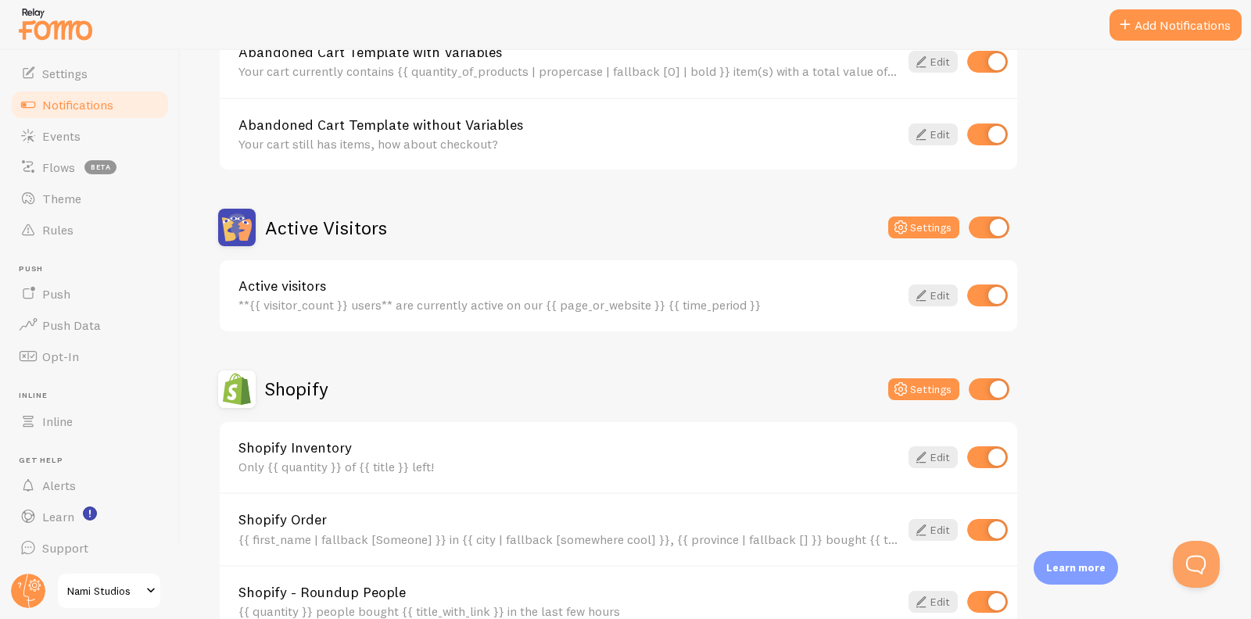
scroll to position [269, 0]
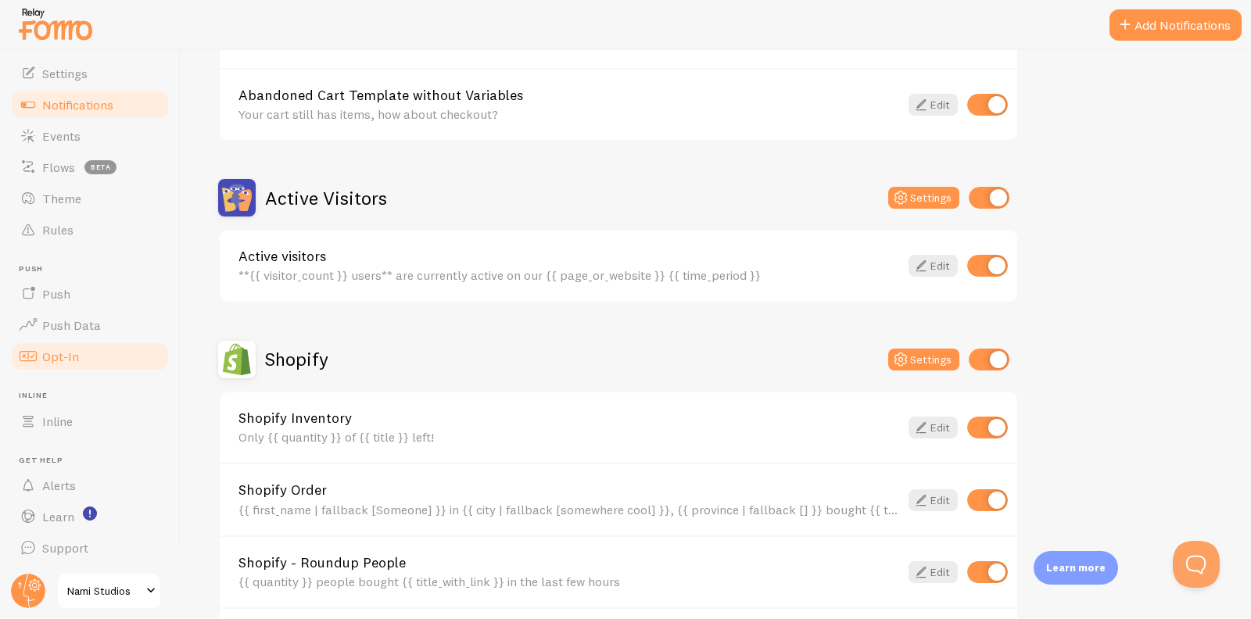
click at [79, 344] on link "Opt-In" at bounding box center [89, 356] width 161 height 31
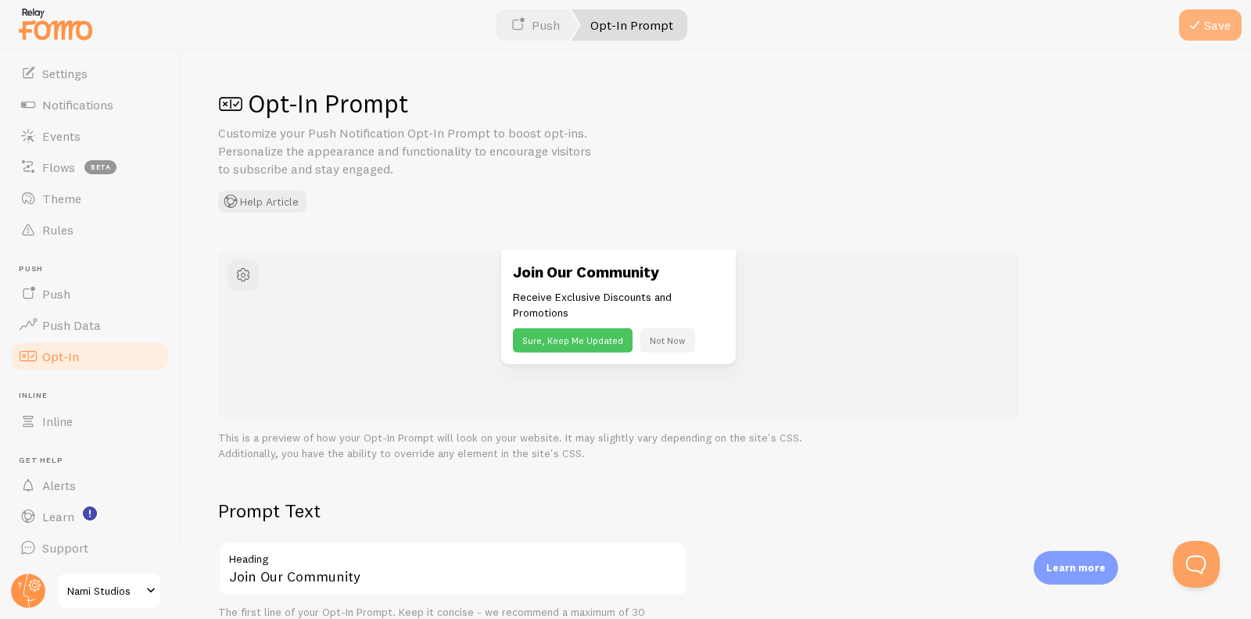
click at [1217, 20] on button "Save" at bounding box center [1210, 24] width 63 height 31
click at [533, 29] on link "Push" at bounding box center [535, 24] width 87 height 31
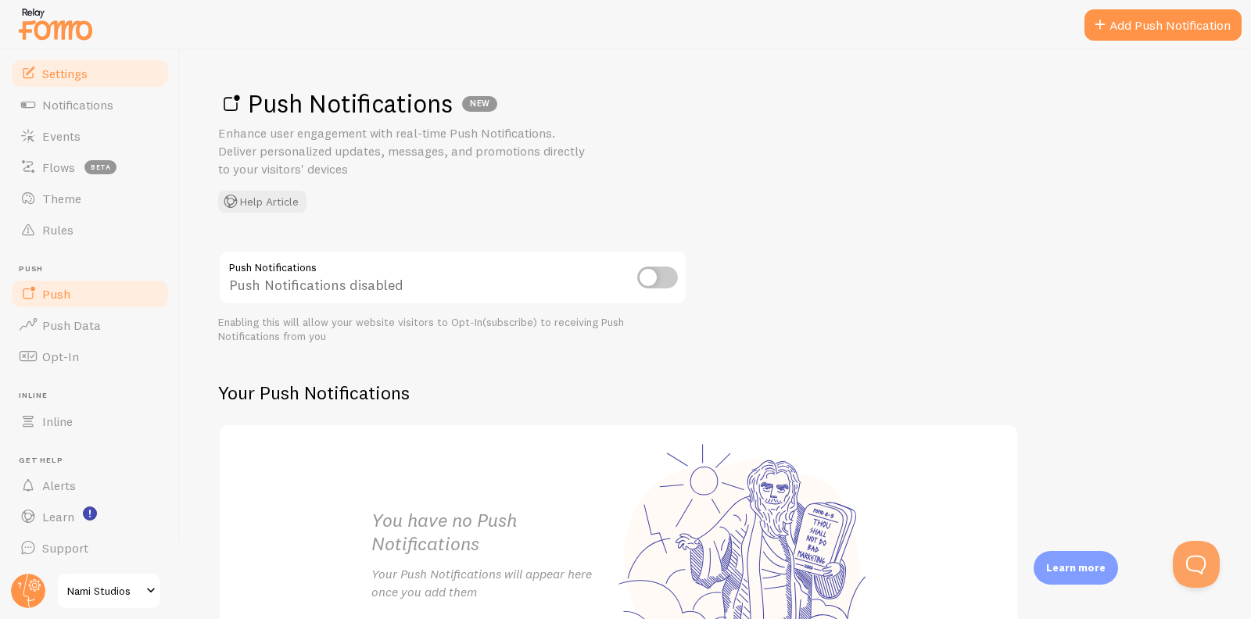
click at [75, 84] on link "Settings" at bounding box center [89, 73] width 161 height 31
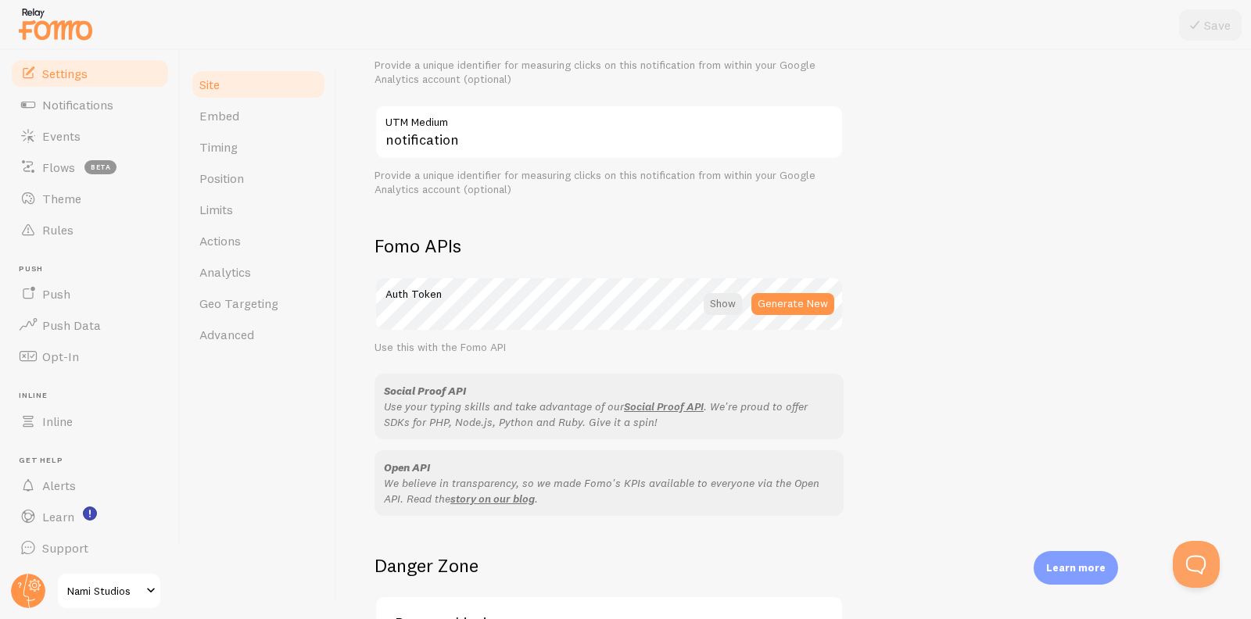
scroll to position [741, 0]
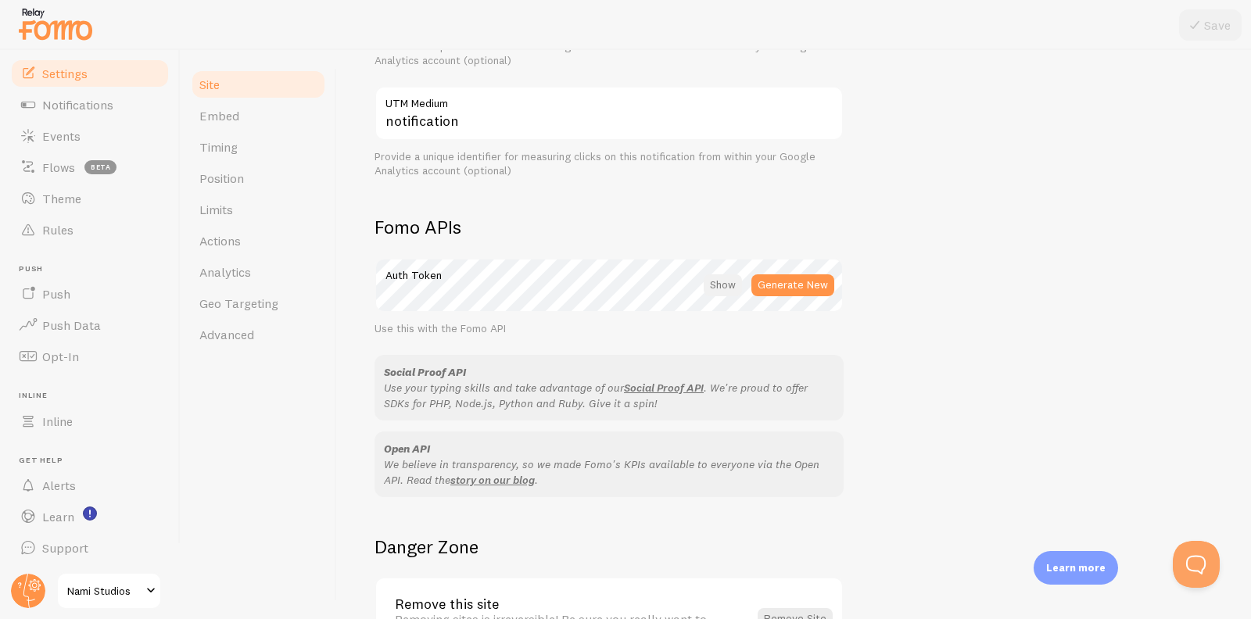
click at [730, 289] on div at bounding box center [723, 285] width 38 height 22
click at [730, 289] on div at bounding box center [725, 285] width 34 height 22
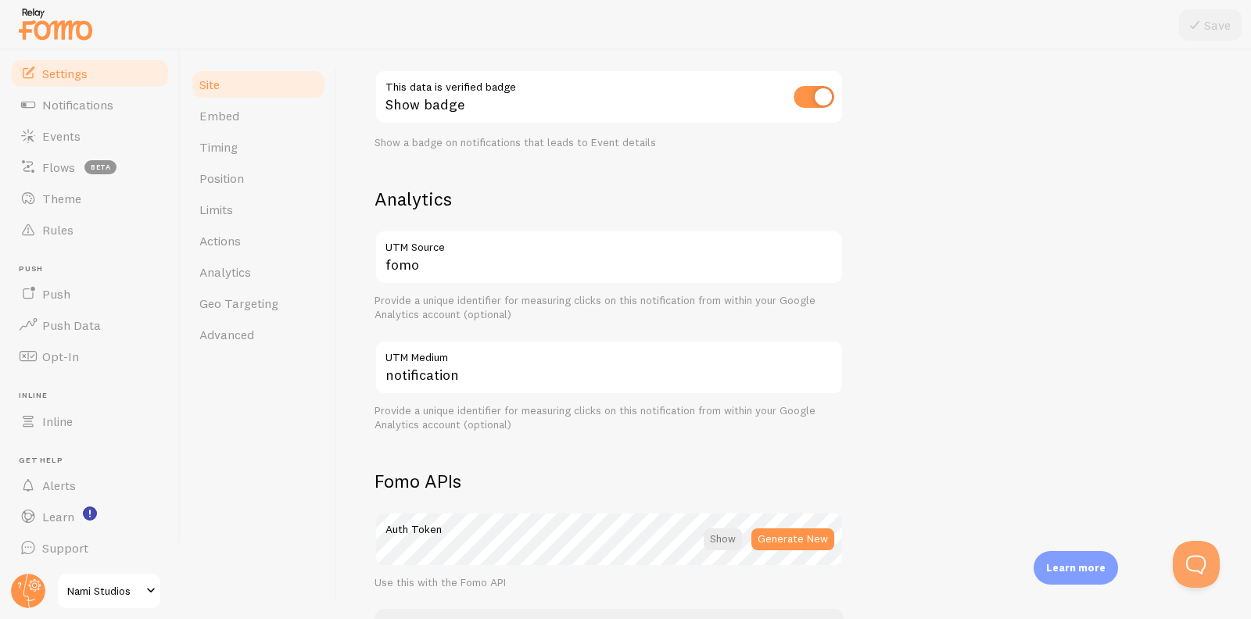
scroll to position [311, 0]
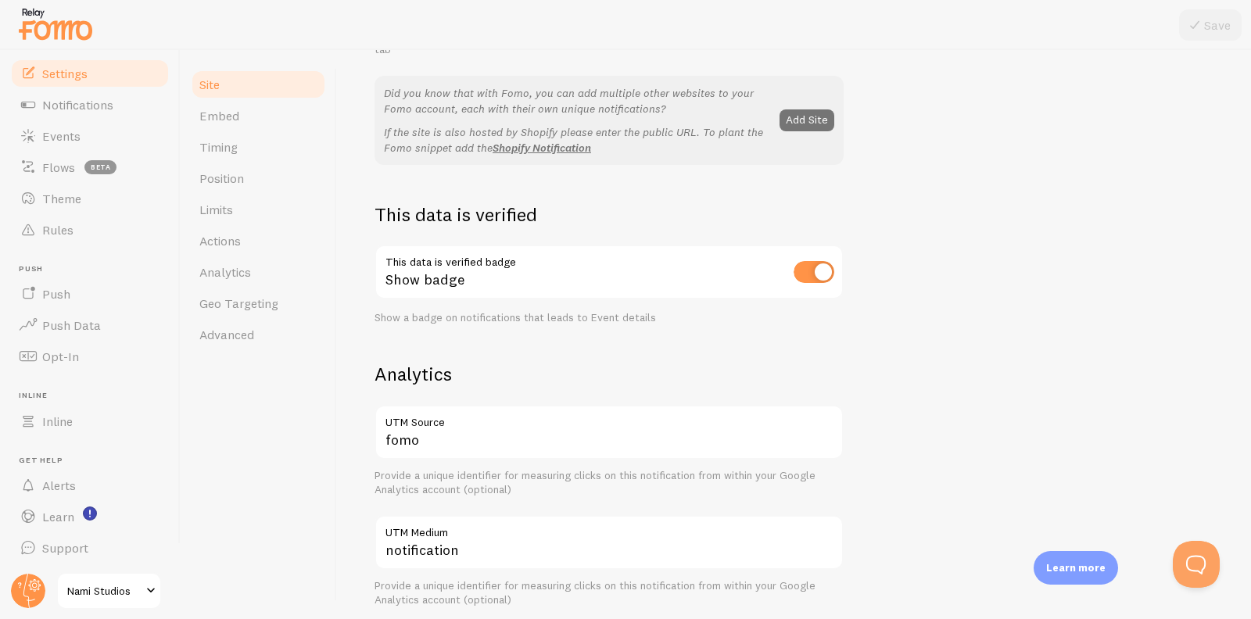
click at [106, 590] on span "Nami Studios" at bounding box center [104, 591] width 74 height 19
